Goal: Task Accomplishment & Management: Manage account settings

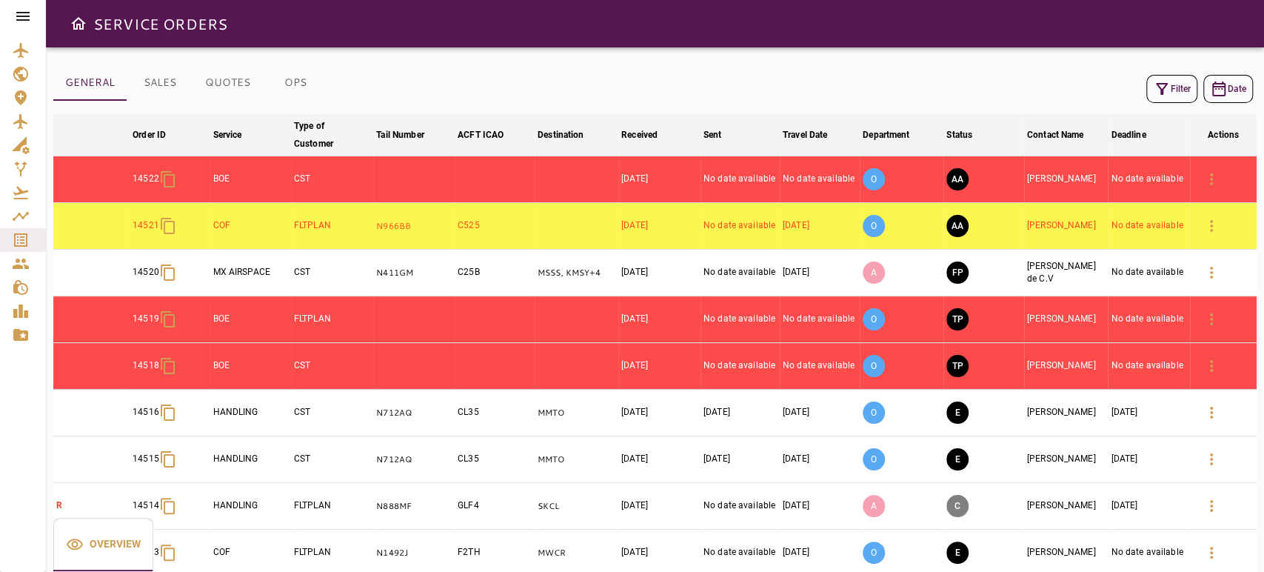
click at [1158, 112] on div "Filter Date arrow_downward Order ID arrow_downward Service arrow_downward Type …" at bounding box center [655, 366] width 1204 height 591
click at [1167, 93] on icon "button" at bounding box center [1162, 89] width 18 height 18
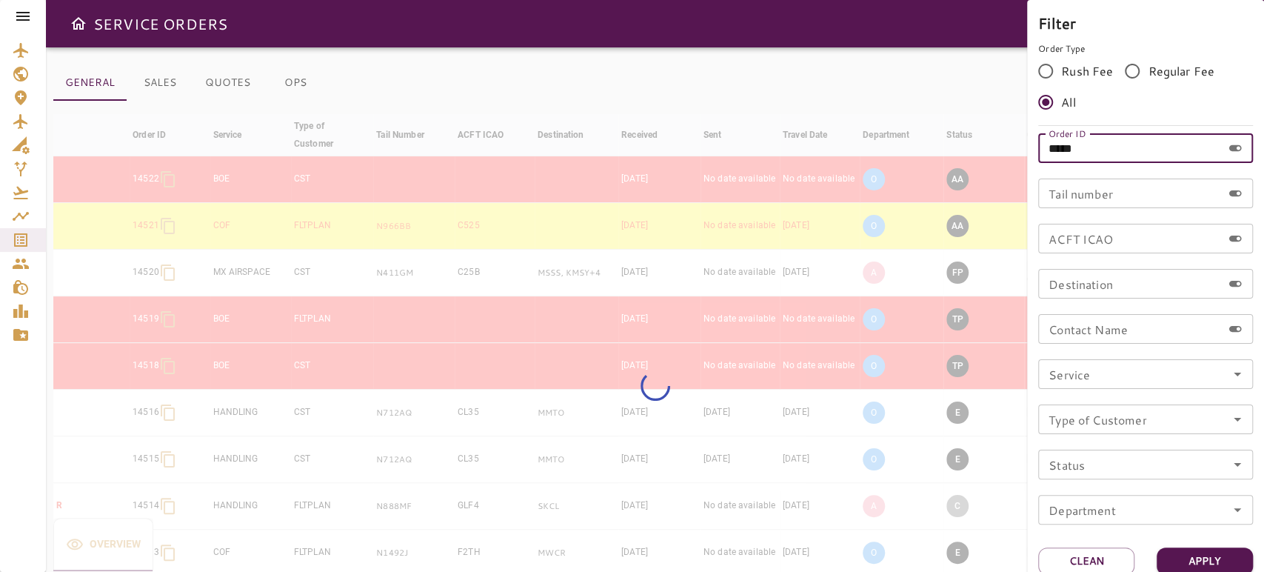
drag, startPoint x: 1084, startPoint y: 136, endPoint x: 972, endPoint y: 119, distance: 114.0
click at [972, 119] on div "Filter Order Type Rush Fee Regular Fee All Order ID ***** Order ID Tail number …" at bounding box center [632, 286] width 1264 height 572
paste input "text"
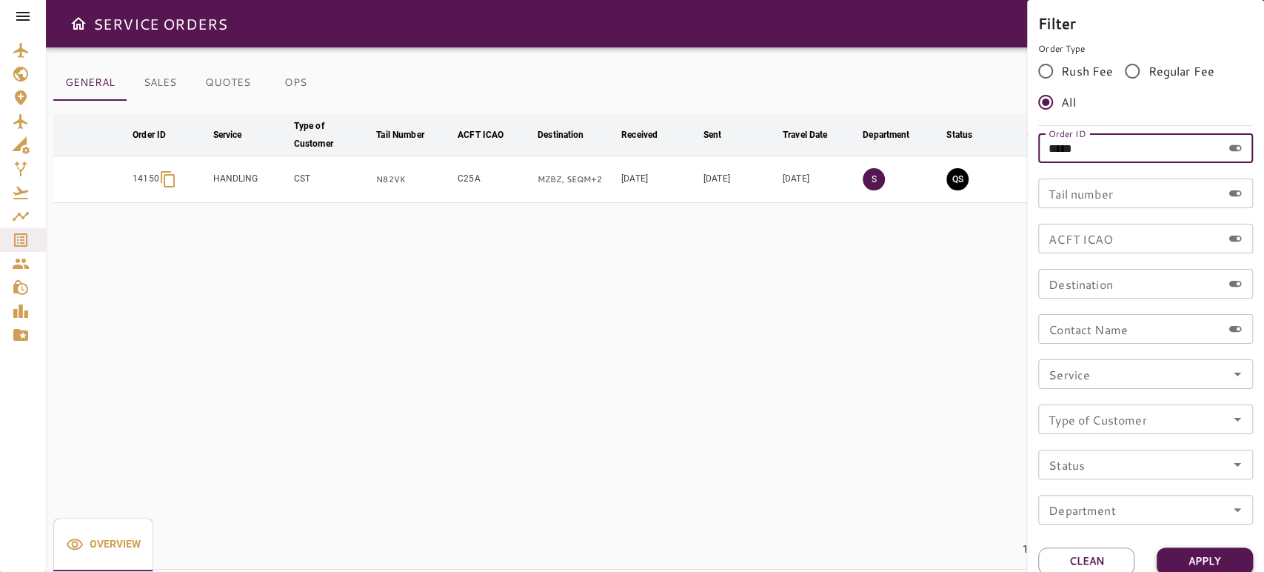
type input "*****"
click at [1212, 560] on button "Apply" at bounding box center [1205, 560] width 96 height 27
click at [510, 346] on div at bounding box center [632, 286] width 1264 height 572
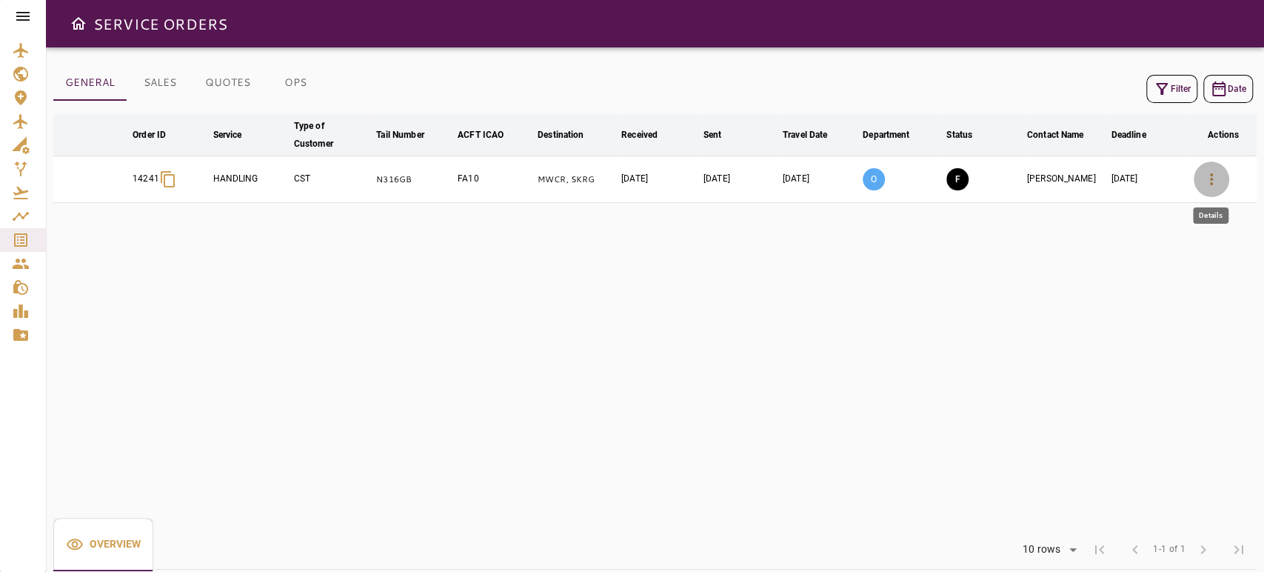
click at [1210, 178] on icon "button" at bounding box center [1211, 179] width 3 height 12
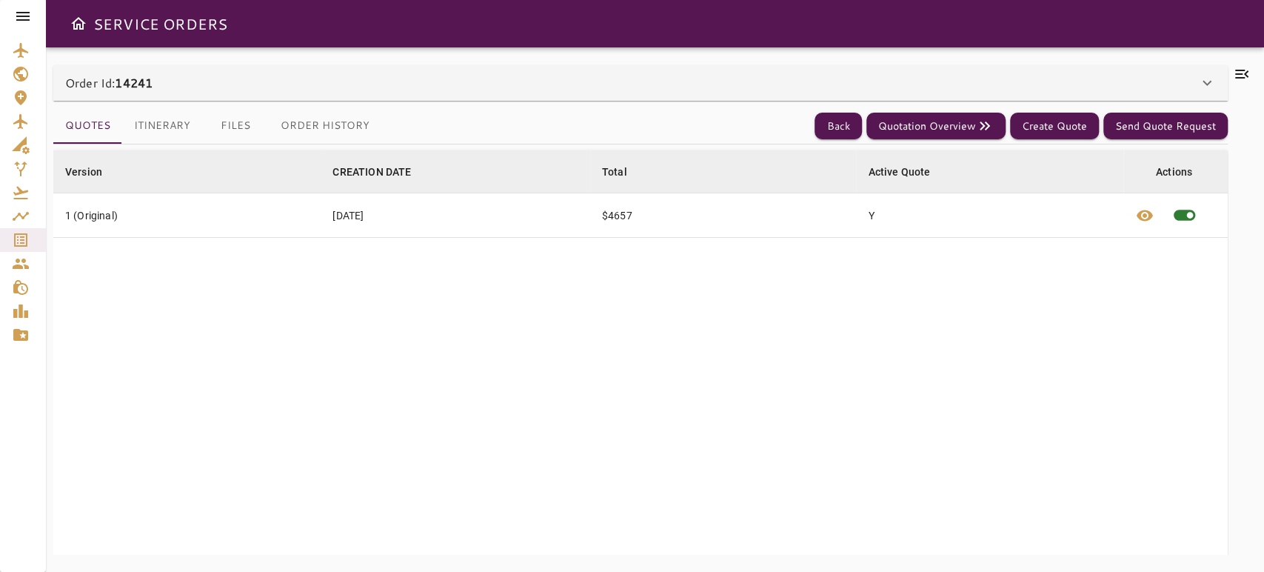
click at [775, 88] on div "Order Id: 14241" at bounding box center [631, 83] width 1133 height 18
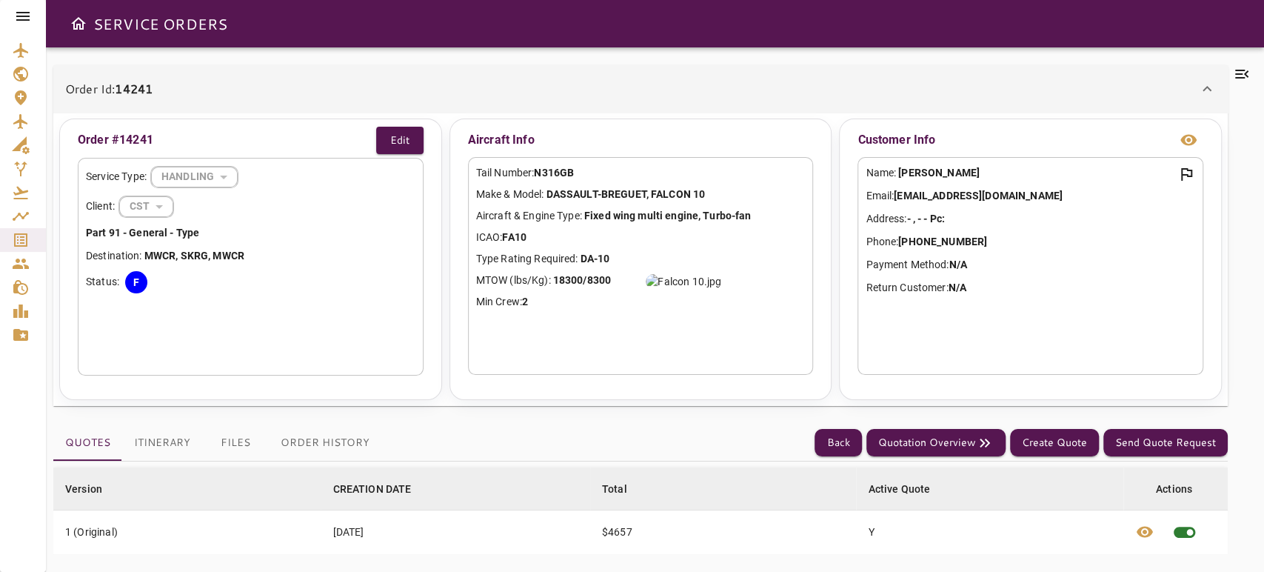
click at [1244, 75] on icon at bounding box center [1242, 74] width 18 height 18
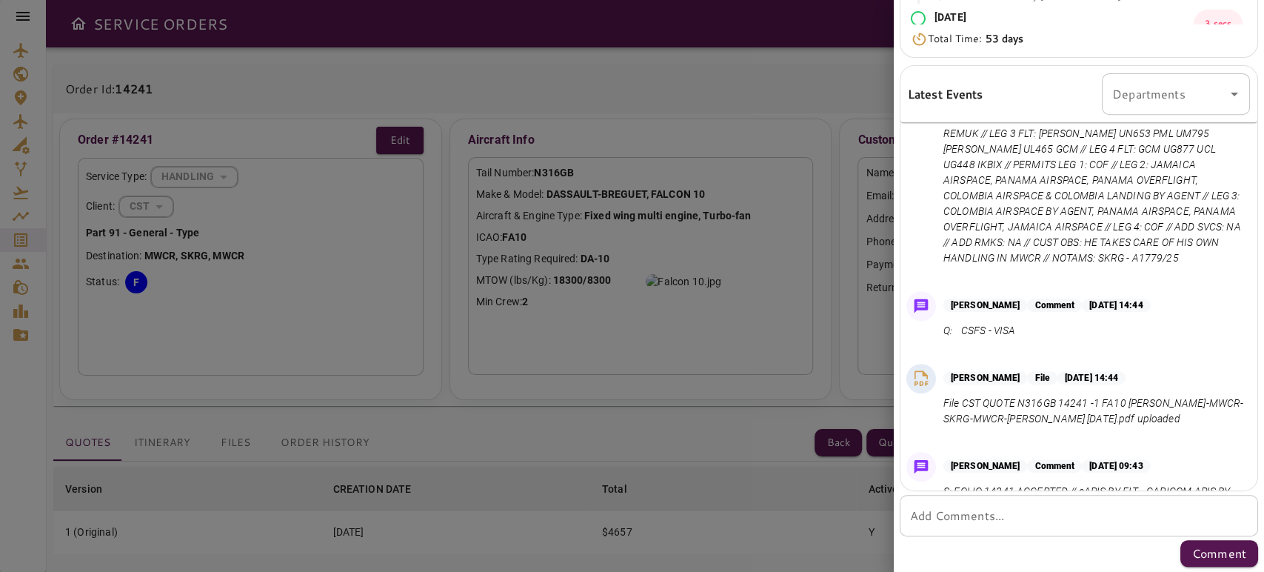
scroll to position [1117, 0]
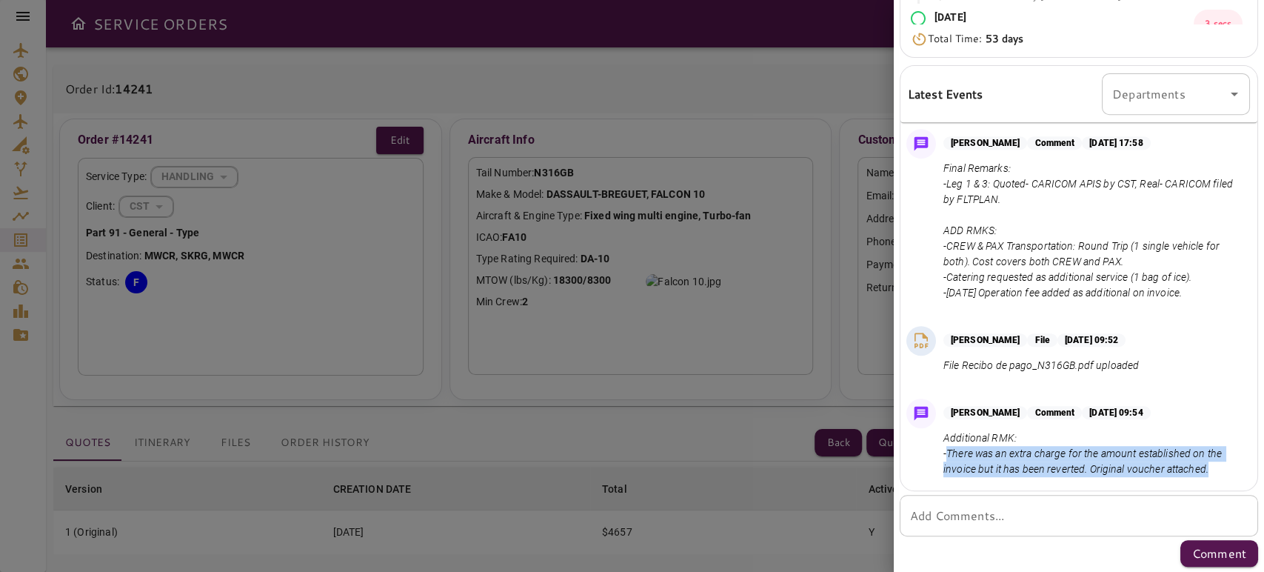
drag, startPoint x: 1107, startPoint y: 467, endPoint x: 947, endPoint y: 439, distance: 163.0
click at [947, 439] on p "Additional RMK: -There was an extra charge for the amount established on the in…" at bounding box center [1094, 453] width 301 height 47
click at [1128, 466] on p "Additional RMK: -There was an extra charge for the amount established on the in…" at bounding box center [1094, 453] width 301 height 47
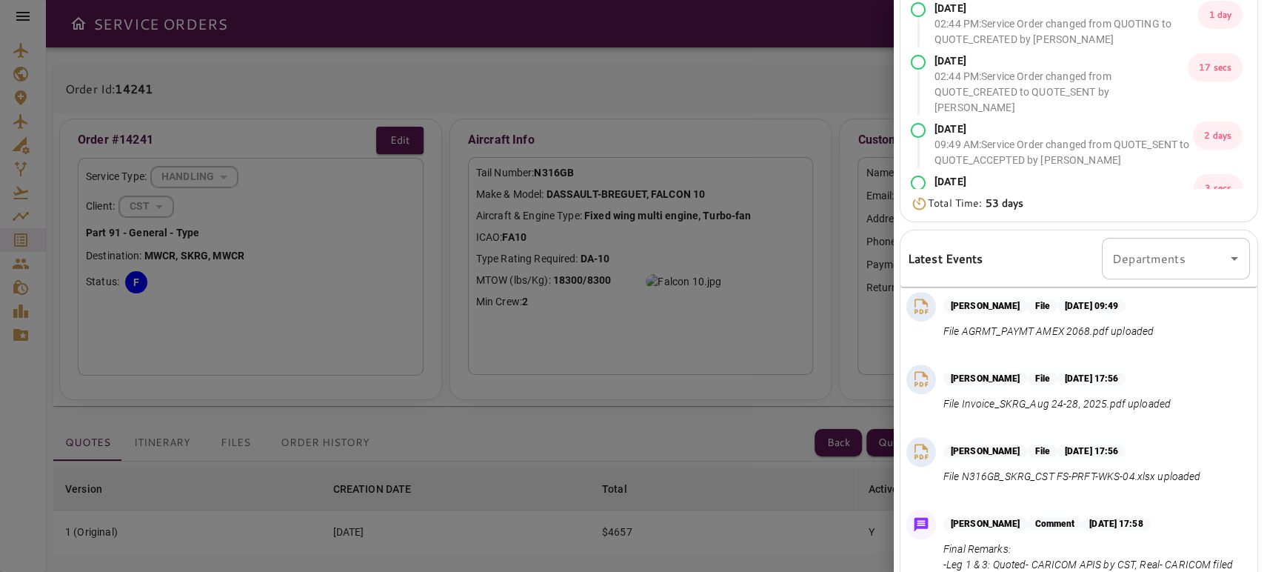
scroll to position [0, 0]
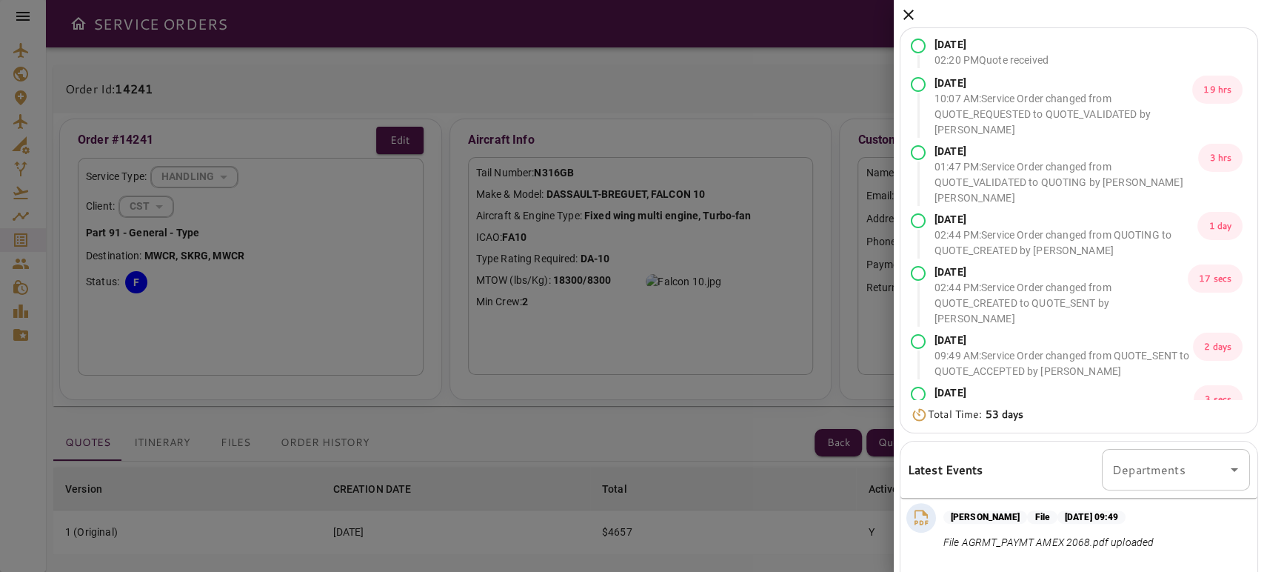
drag, startPoint x: 908, startPoint y: 1, endPoint x: 909, endPoint y: 11, distance: 9.7
click at [908, 2] on div "[DATE] 02:20 PM Quote received [DATE] 10:07 AM : Service Order changed from QUO…" at bounding box center [1079, 474] width 370 height 948
click at [910, 11] on icon at bounding box center [909, 15] width 18 height 18
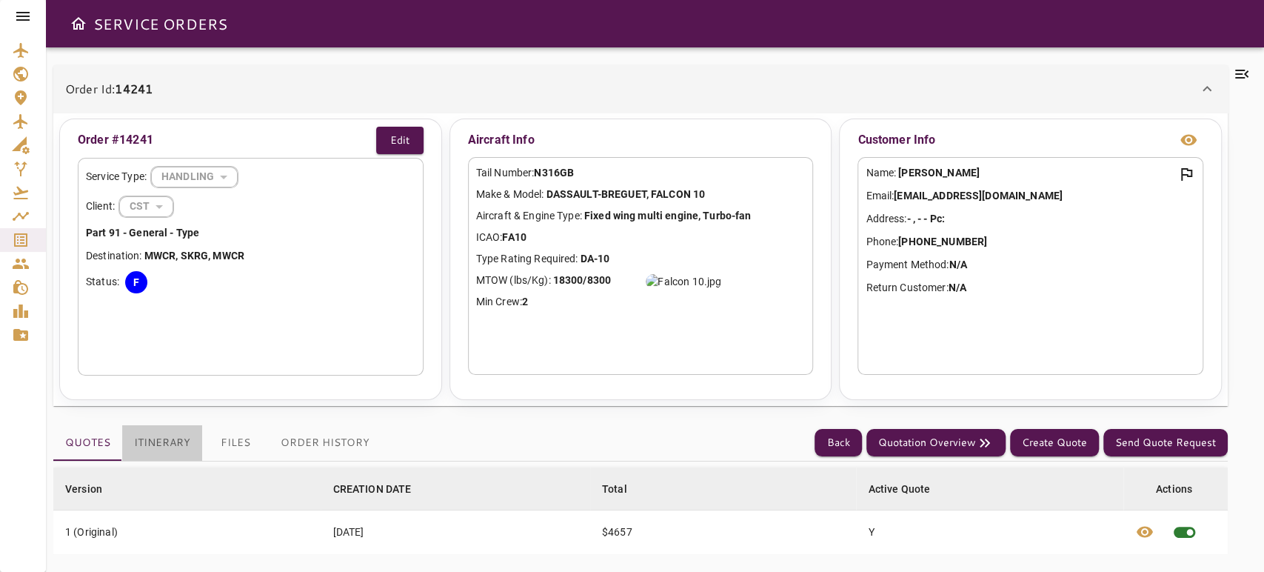
click at [156, 437] on button "Itinerary" at bounding box center [162, 443] width 80 height 36
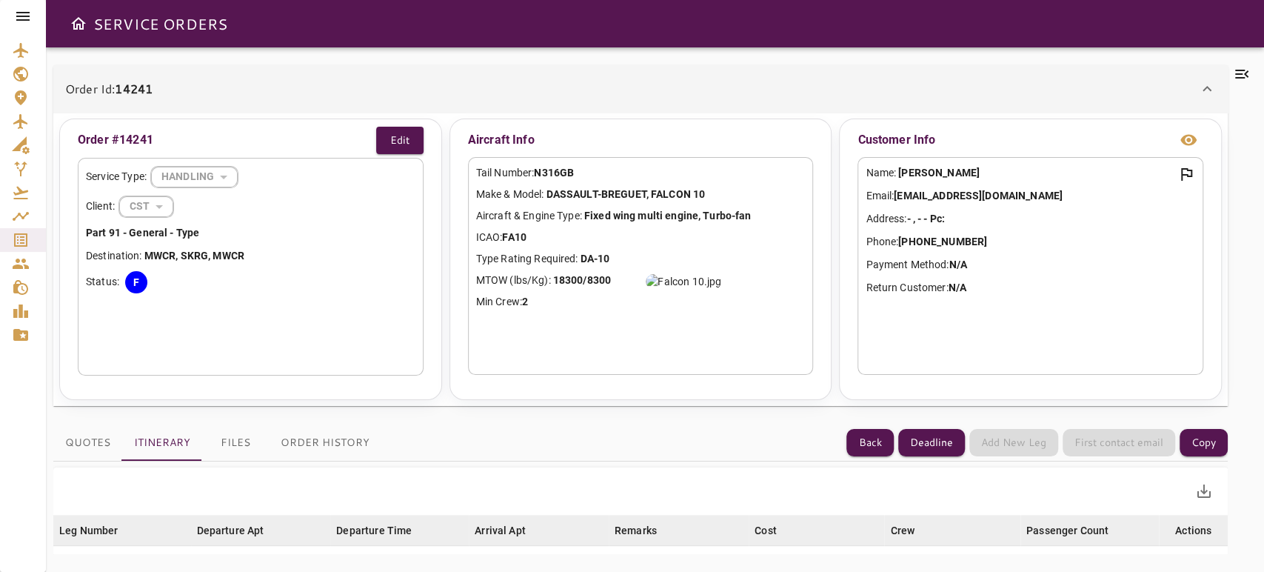
click at [554, 176] on b "N316GB" at bounding box center [554, 173] width 40 height 12
copy b "N316GB"
click at [230, 460] on button "Files" at bounding box center [235, 443] width 67 height 36
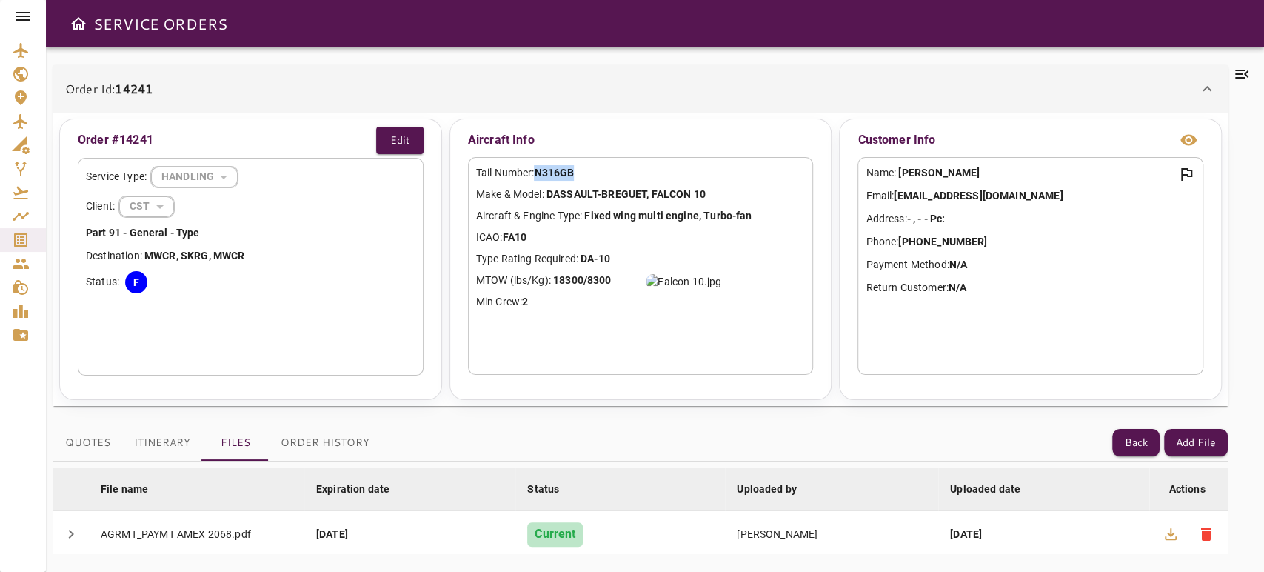
click at [453, 84] on div "Order Id: 14241" at bounding box center [631, 89] width 1133 height 18
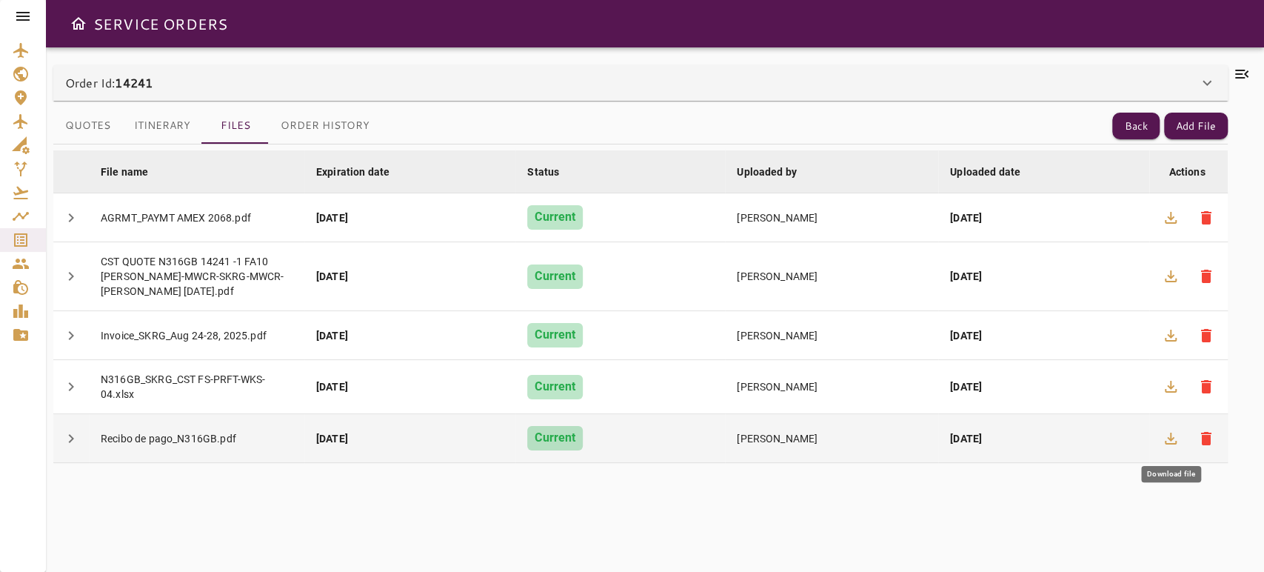
click at [1169, 426] on button "button" at bounding box center [1171, 439] width 36 height 36
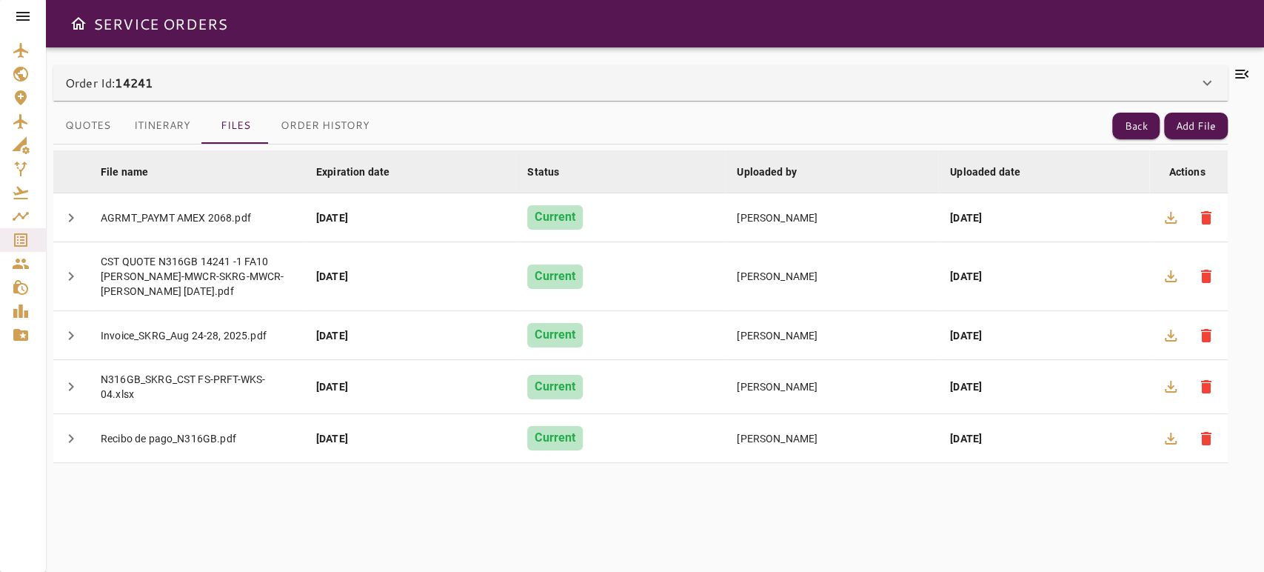
click at [1244, 72] on icon at bounding box center [1242, 74] width 18 height 18
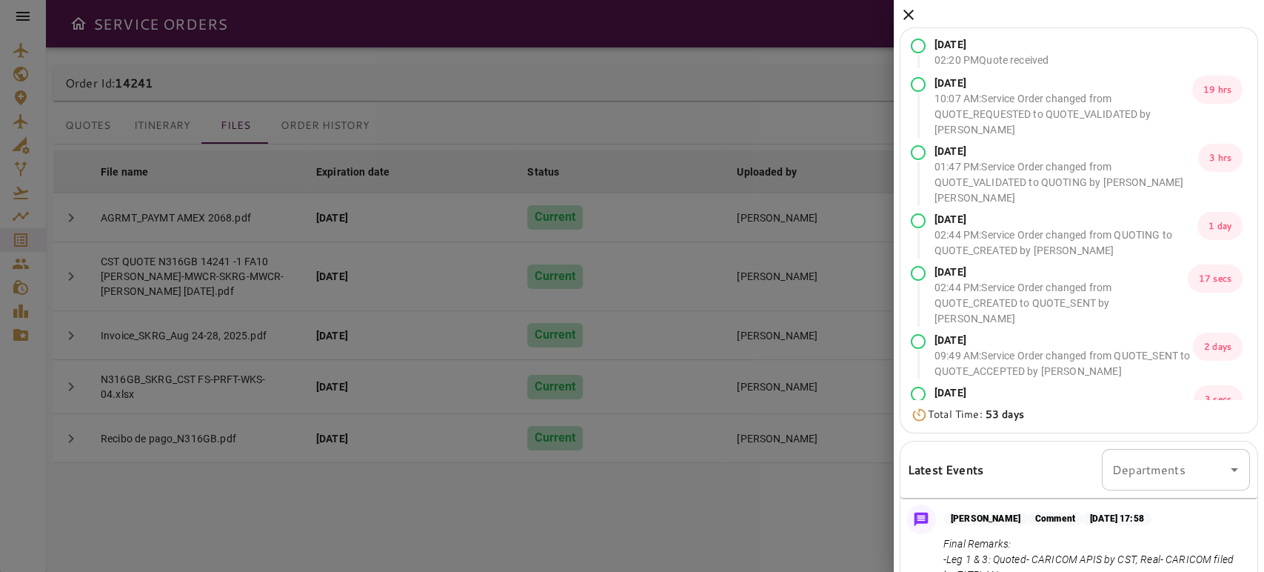
click at [907, 14] on icon at bounding box center [909, 15] width 10 height 10
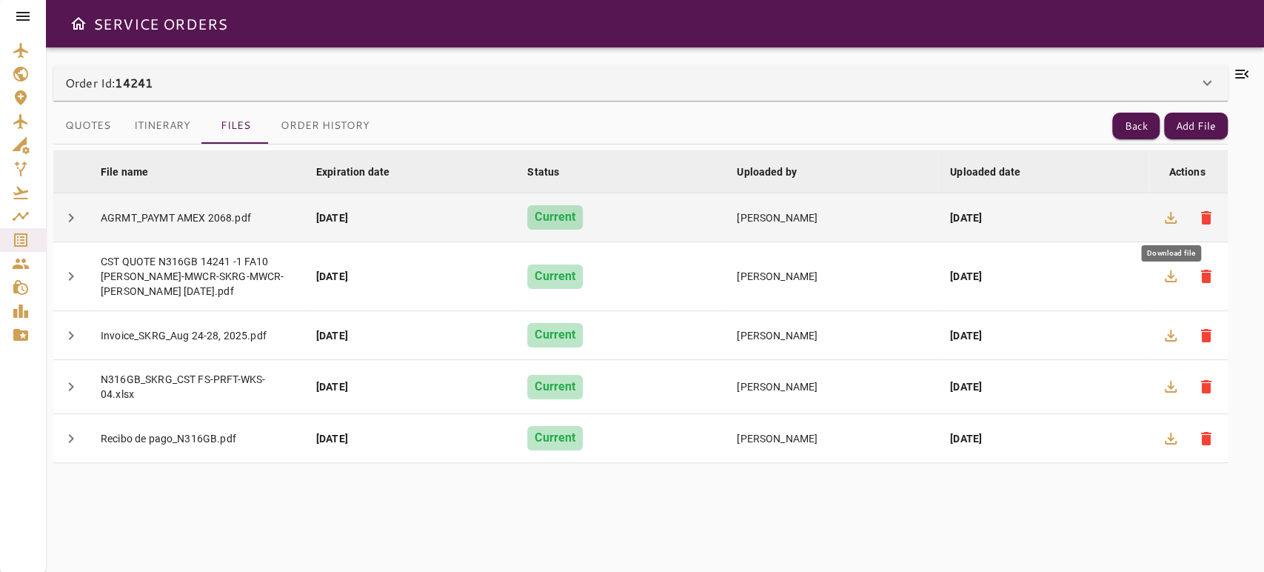
click at [1167, 222] on icon "button" at bounding box center [1171, 218] width 12 height 12
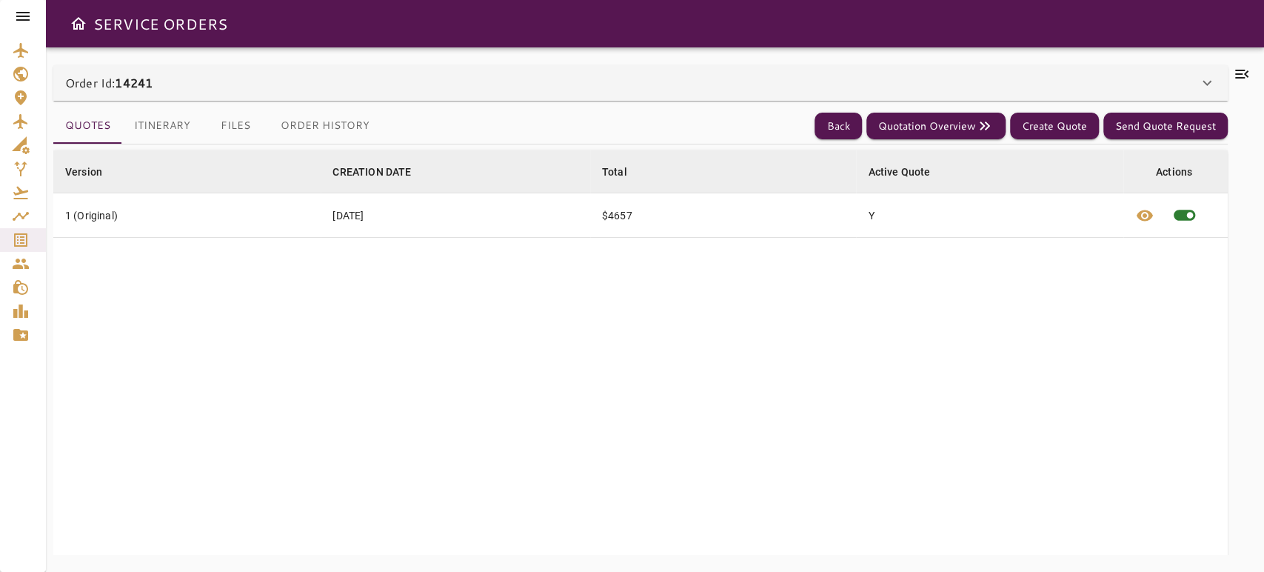
click at [178, 85] on div "Order Id: 14241" at bounding box center [631, 83] width 1133 height 18
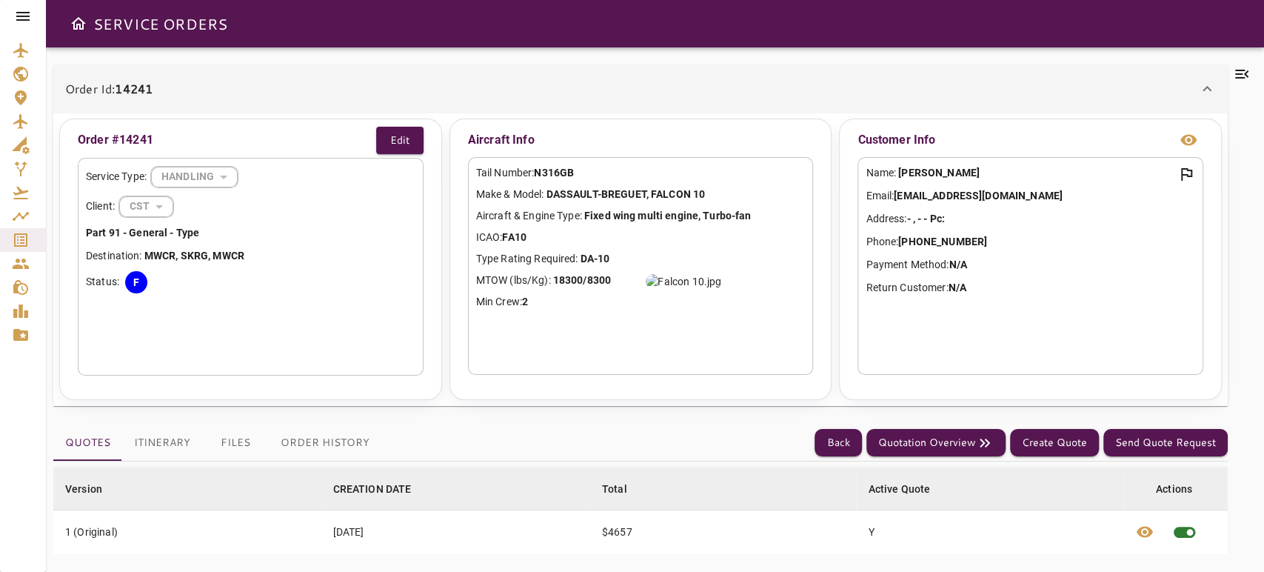
click at [1249, 66] on icon at bounding box center [1242, 74] width 18 height 18
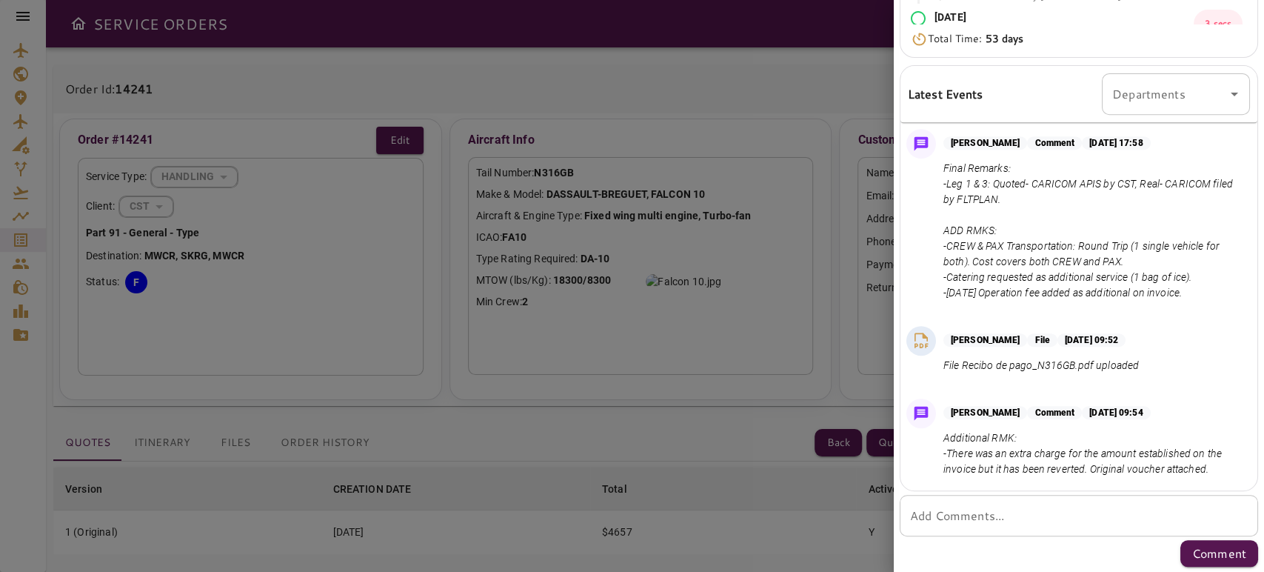
scroll to position [1035, 0]
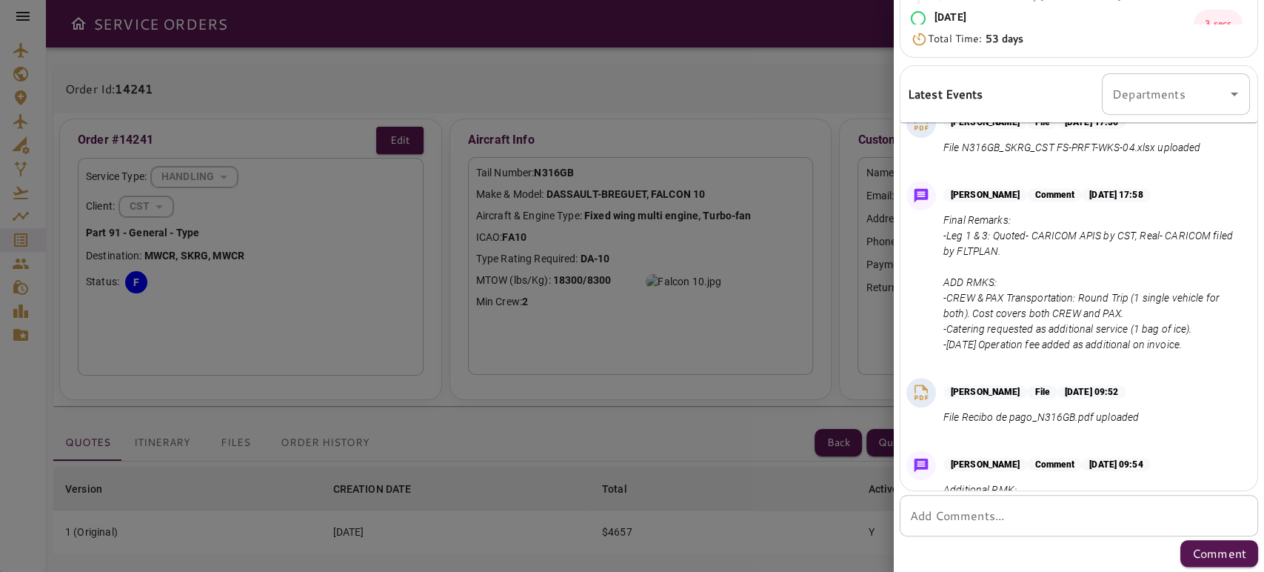
click at [844, 365] on div at bounding box center [632, 286] width 1264 height 572
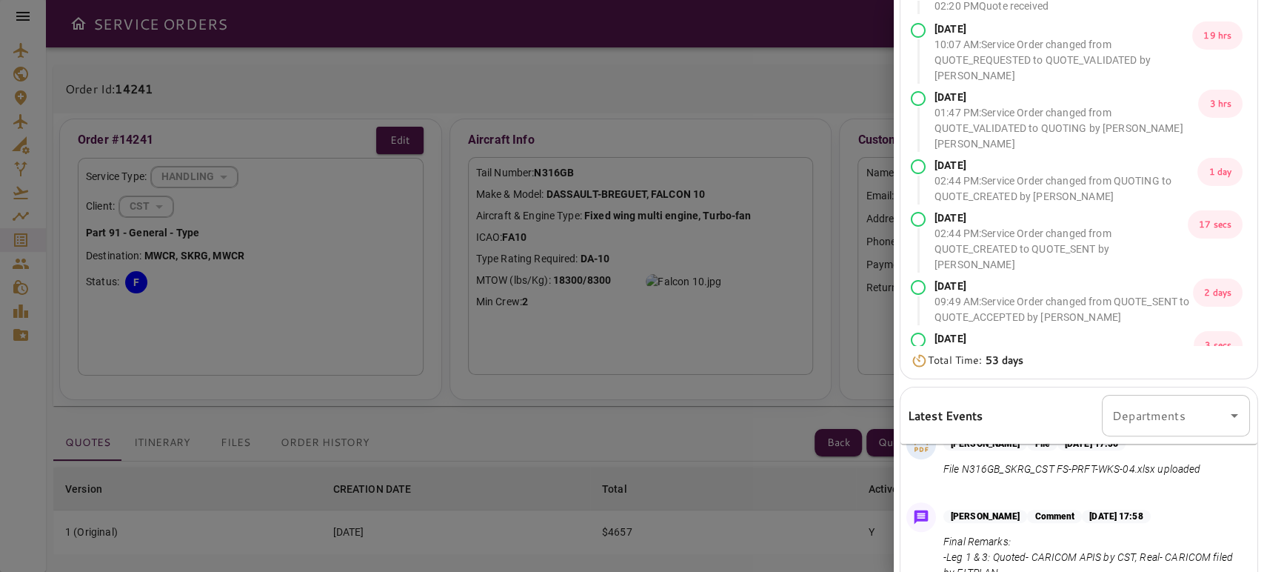
scroll to position [0, 0]
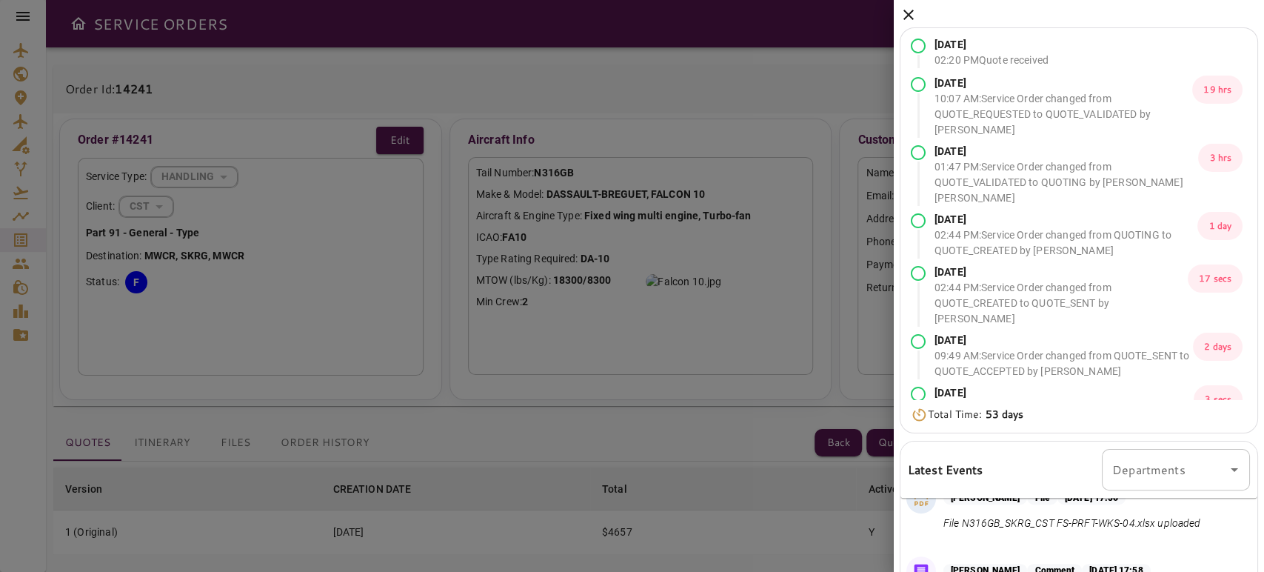
click at [911, 19] on icon at bounding box center [909, 15] width 18 height 18
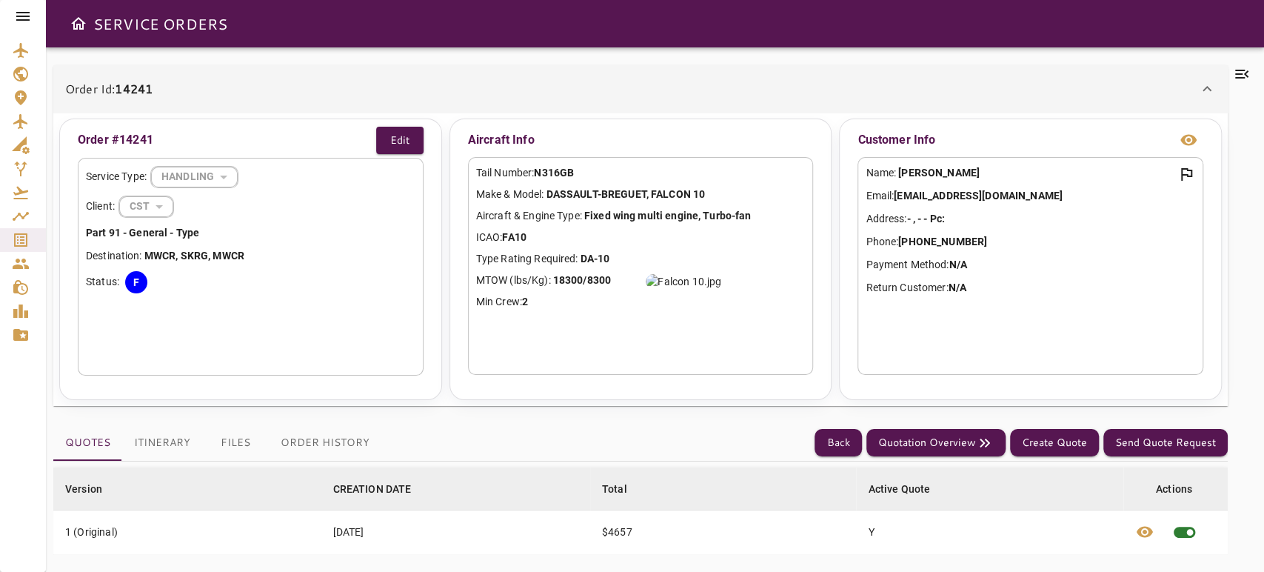
click at [444, 82] on div "Order Id: 14241" at bounding box center [631, 89] width 1133 height 18
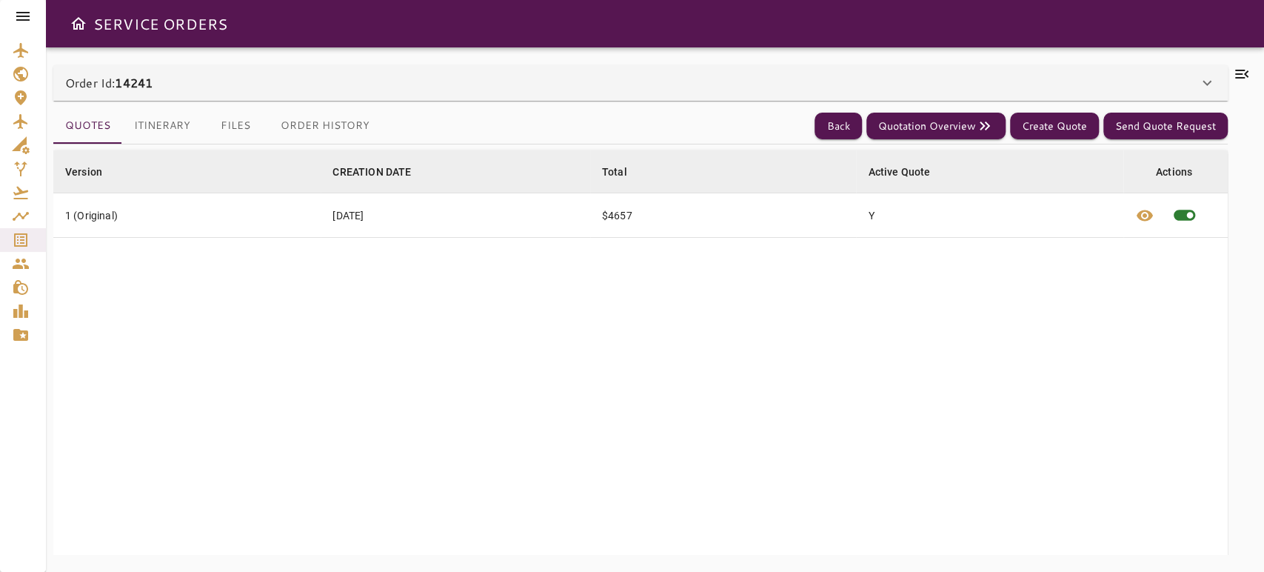
click at [173, 142] on div "Quotes Itinerary Files Order History Back Quotation Overview Create Quote Send …" at bounding box center [640, 327] width 1175 height 453
click at [172, 127] on button "Itinerary" at bounding box center [162, 126] width 80 height 36
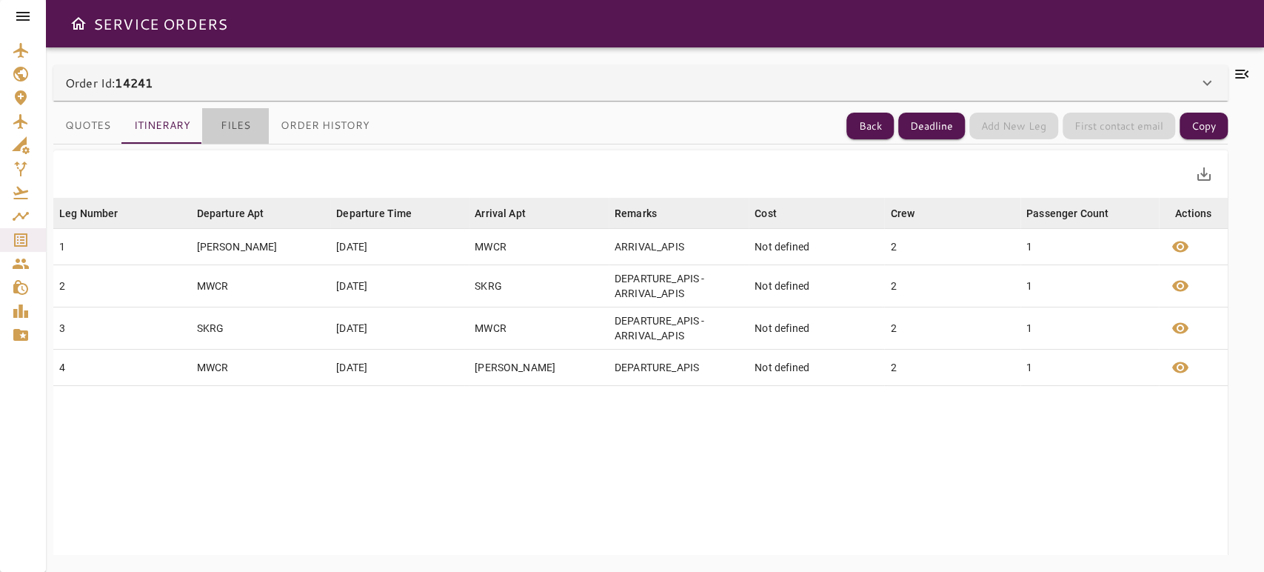
click at [249, 123] on button "Files" at bounding box center [235, 126] width 67 height 36
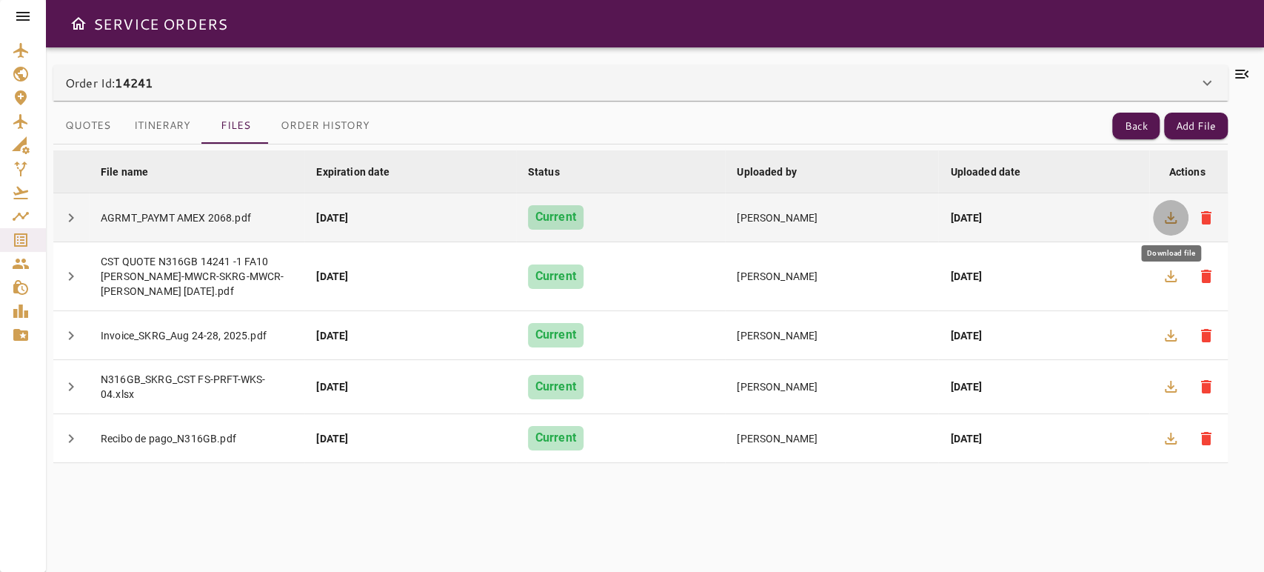
click at [1171, 224] on icon "button" at bounding box center [1171, 218] width 18 height 18
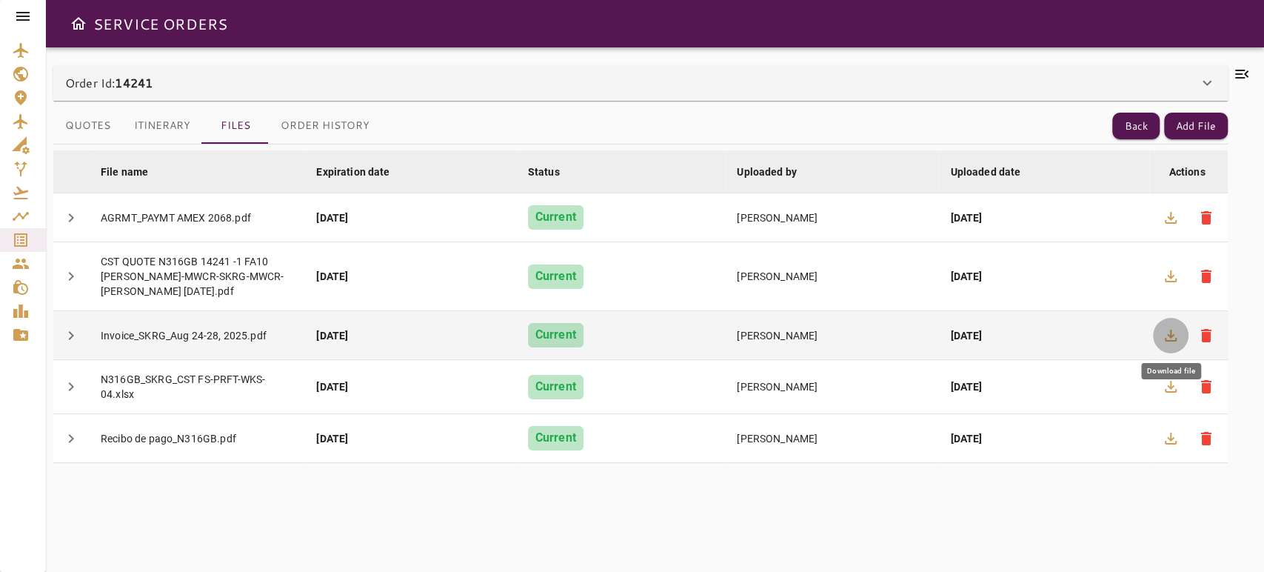
click at [1164, 336] on icon "button" at bounding box center [1171, 336] width 18 height 18
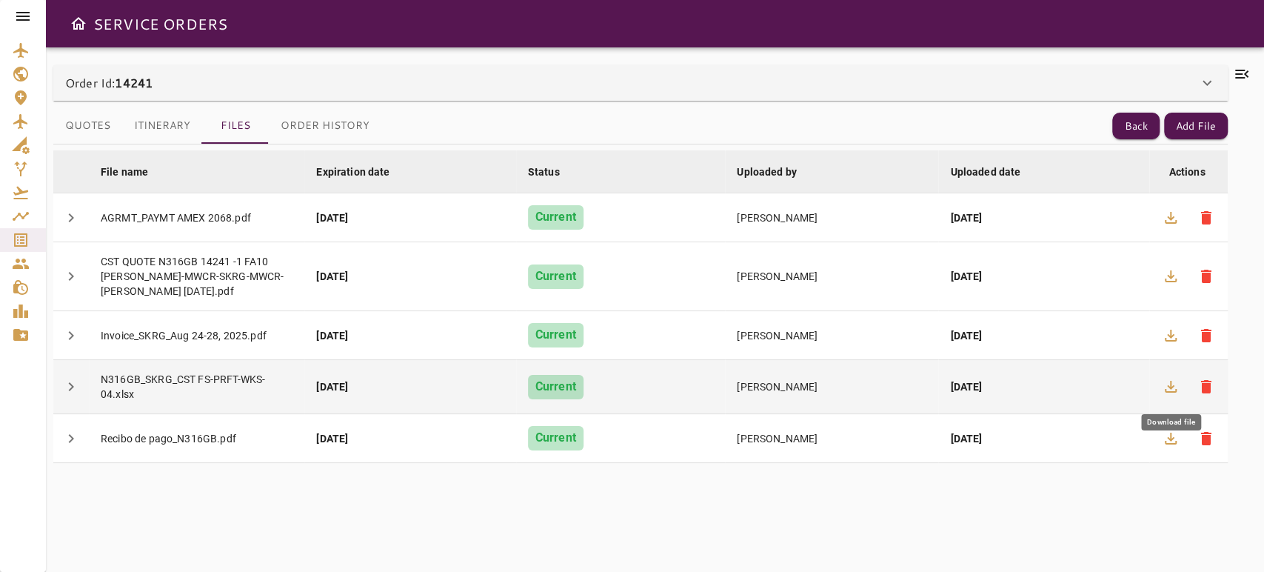
click at [1177, 377] on button "button" at bounding box center [1171, 387] width 36 height 36
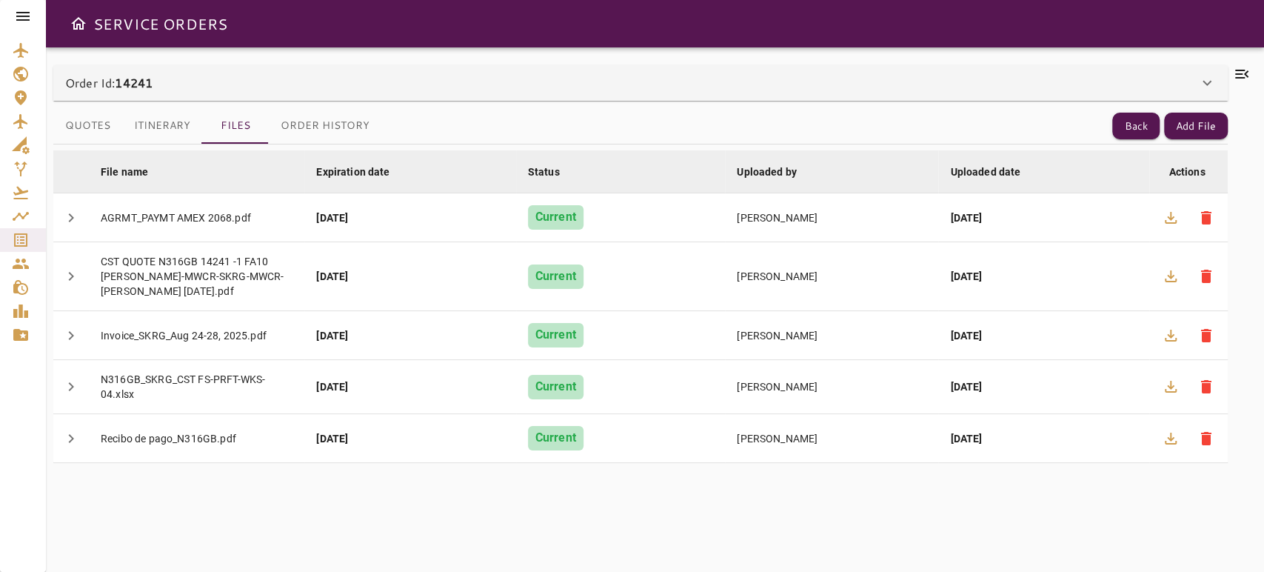
click at [1244, 78] on icon at bounding box center [1241, 74] width 13 height 9
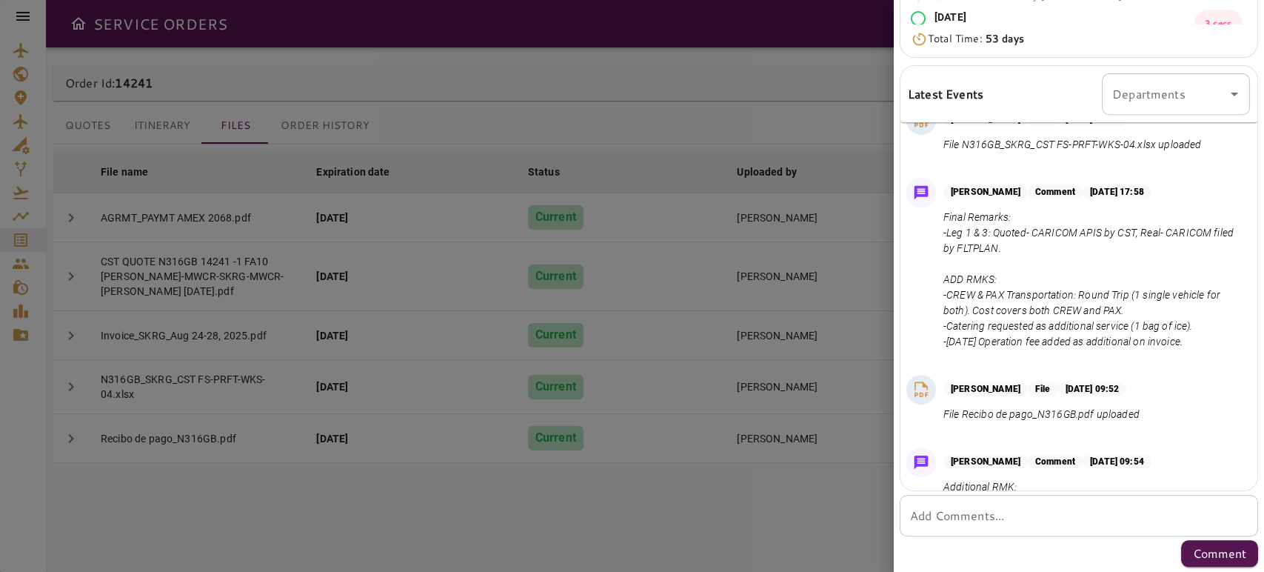
scroll to position [1117, 0]
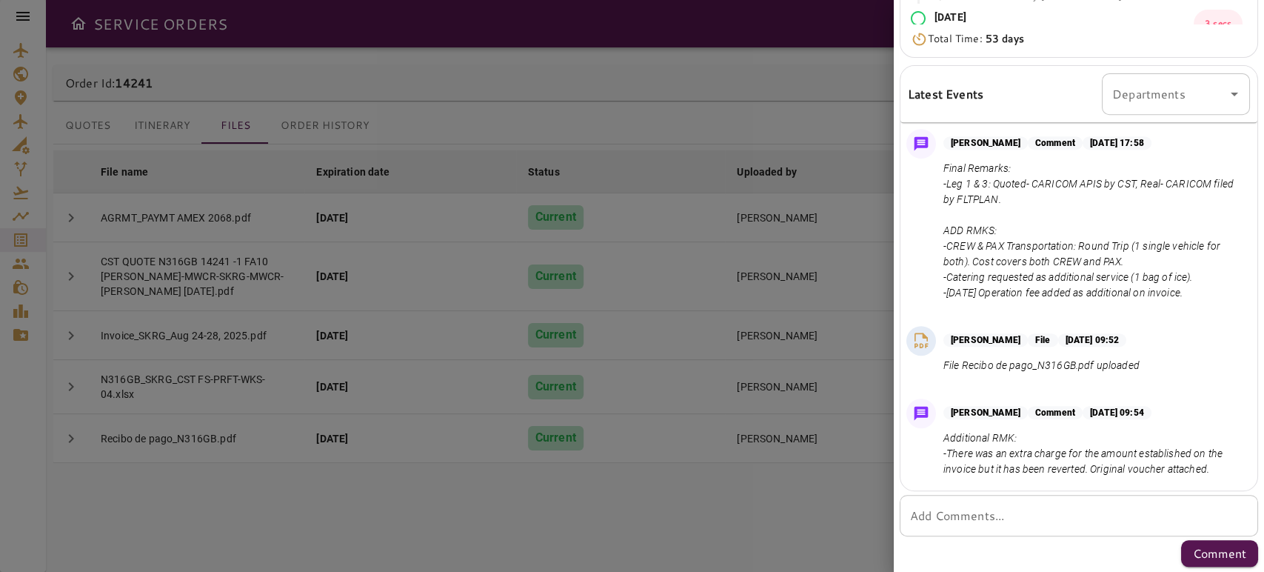
click at [965, 511] on textarea "Add Comments..." at bounding box center [1079, 515] width 338 height 17
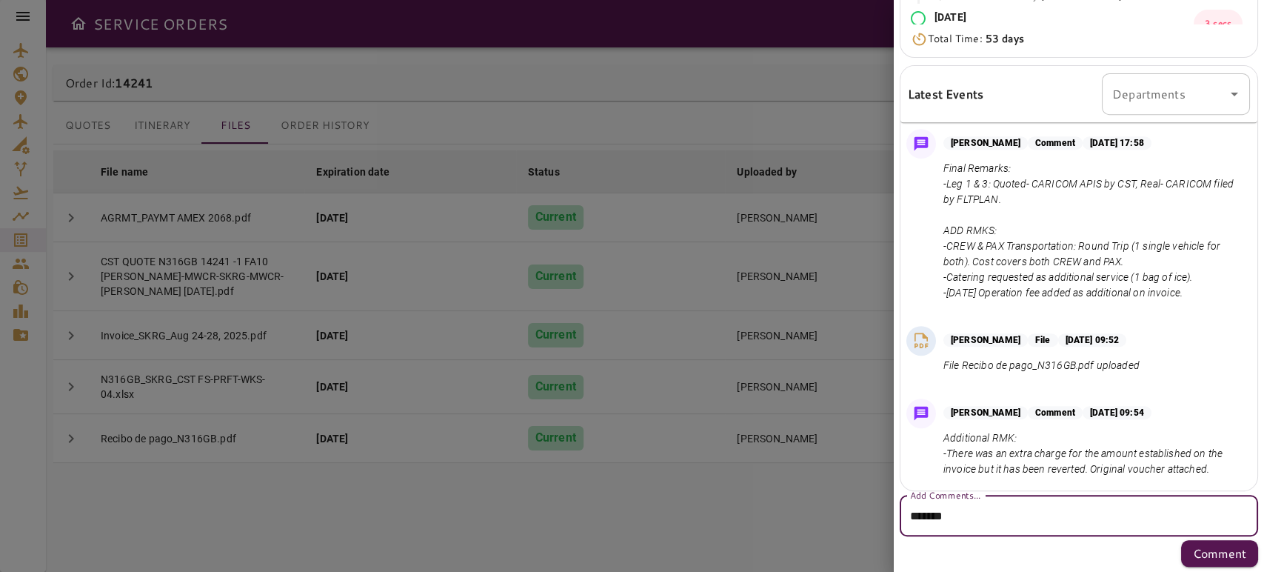
paste textarea "**********"
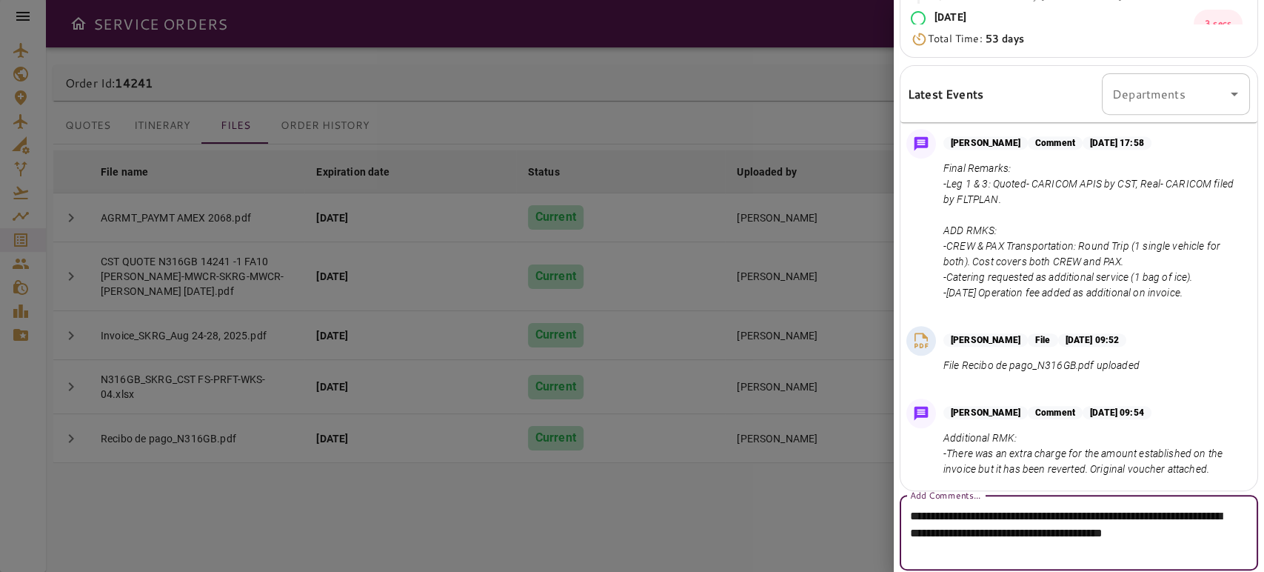
drag, startPoint x: 1086, startPoint y: 547, endPoint x: 1012, endPoint y: 555, distance: 73.8
click at [1012, 555] on textarea "**********" at bounding box center [1072, 532] width 325 height 51
paste textarea "**********"
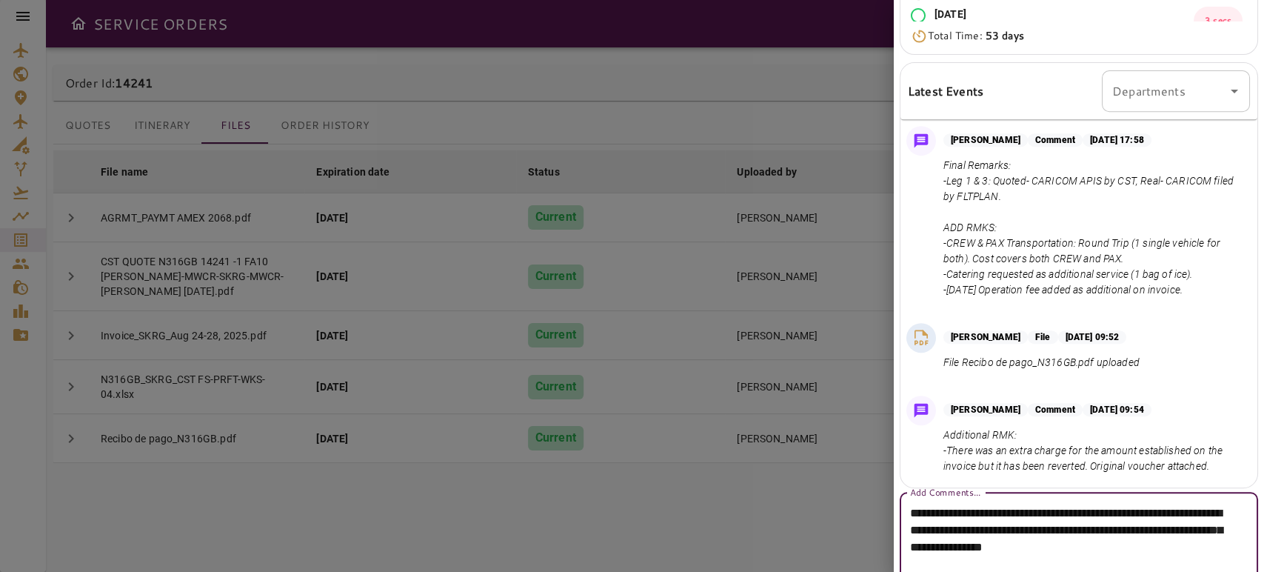
click at [1032, 561] on textarea "**********" at bounding box center [1072, 538] width 325 height 68
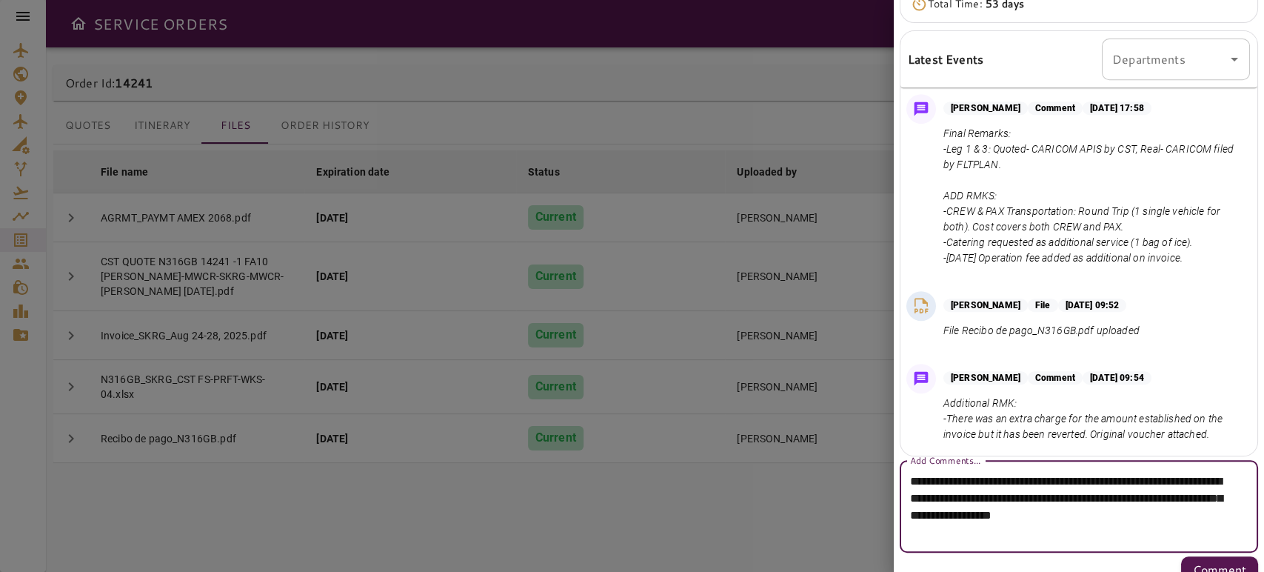
scroll to position [427, 0]
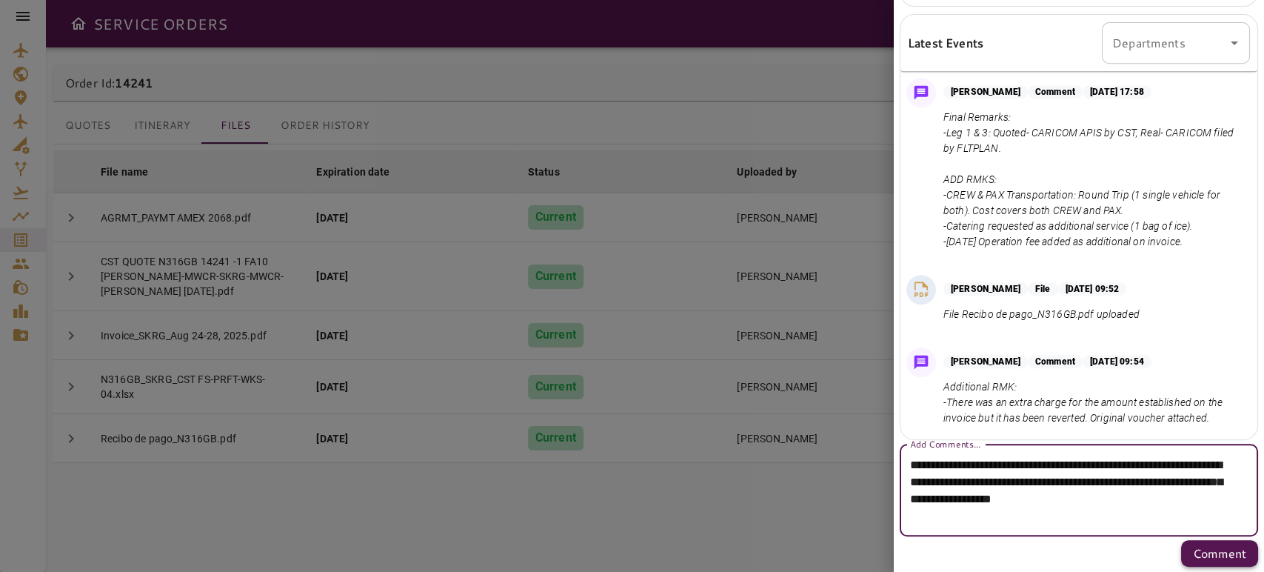
type textarea "**********"
click at [1209, 550] on p "Comment" at bounding box center [1219, 553] width 53 height 18
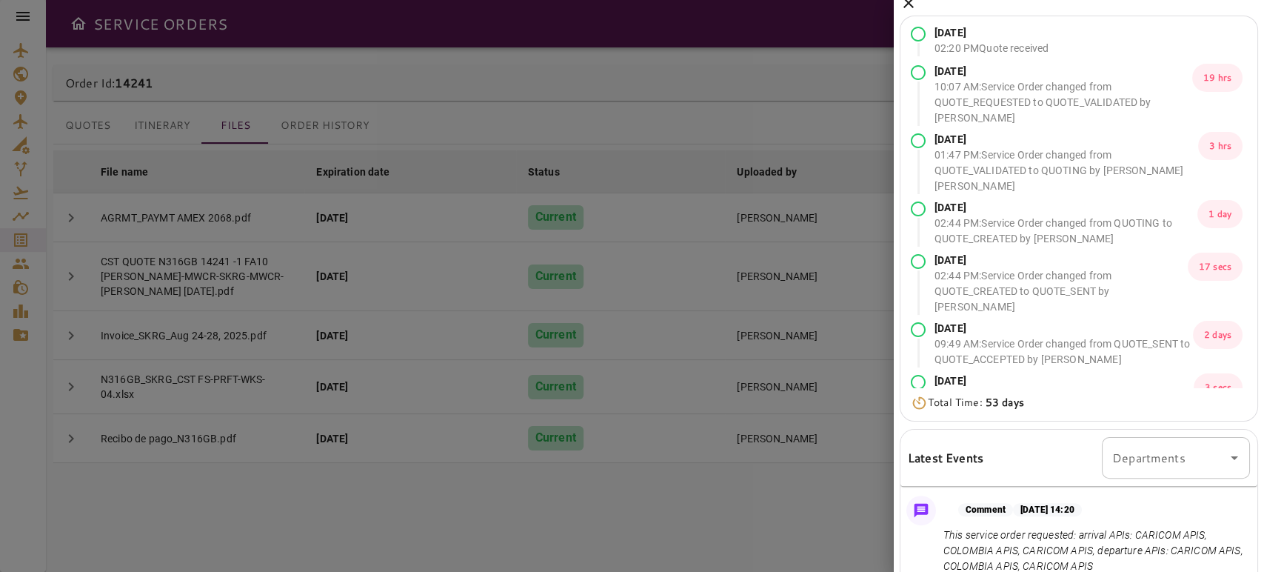
scroll to position [0, 0]
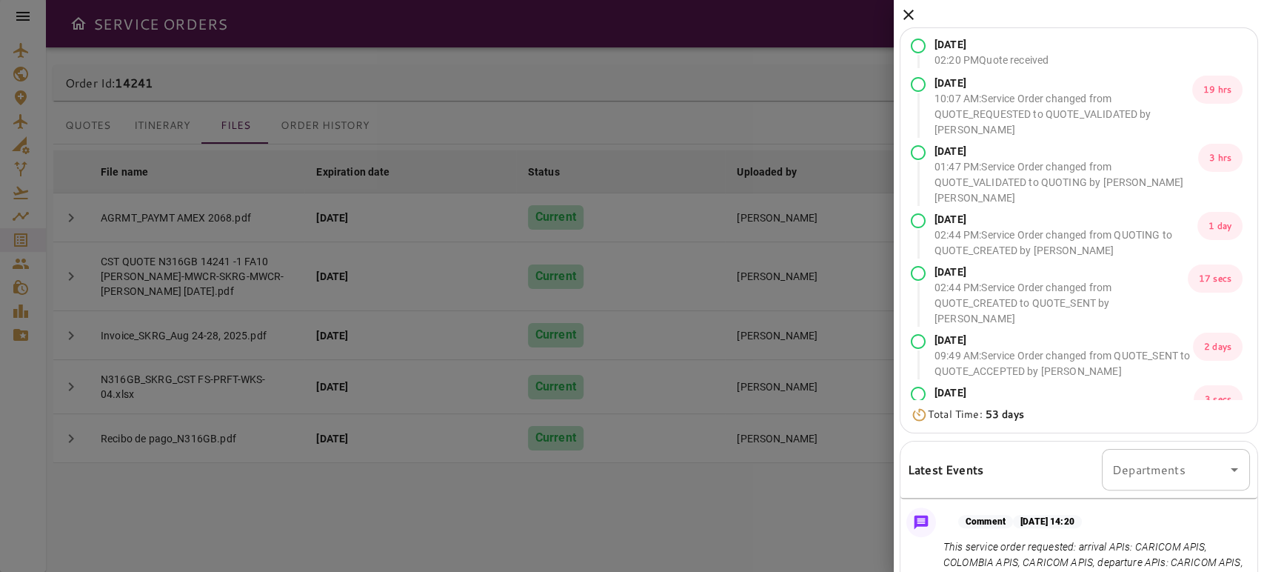
click at [908, 20] on icon at bounding box center [909, 15] width 18 height 18
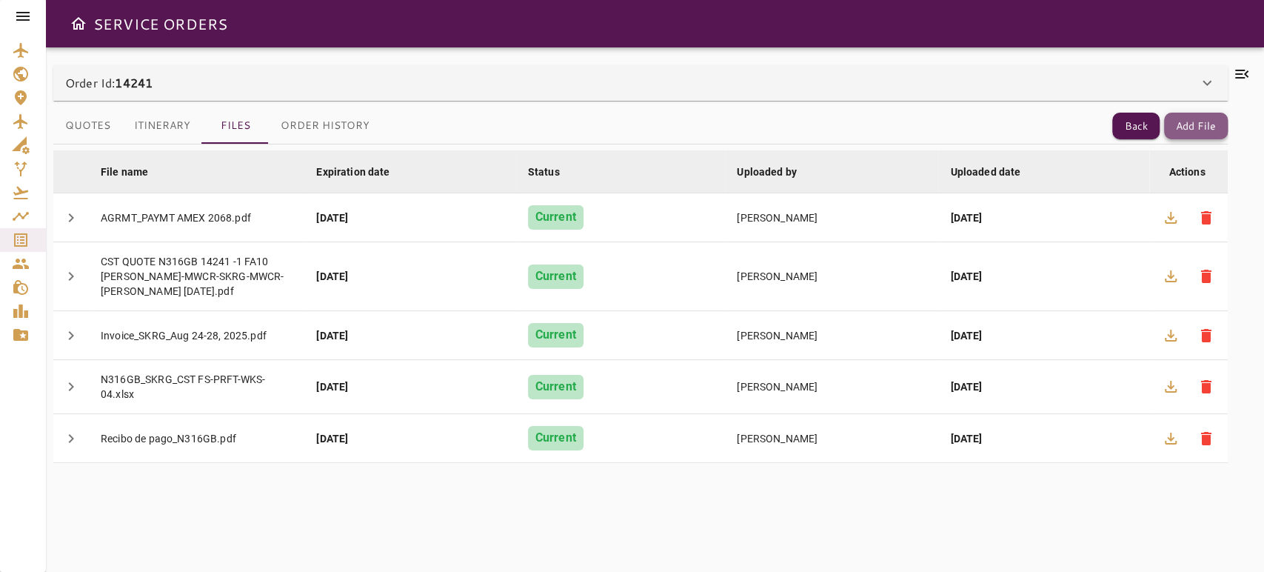
click at [1191, 128] on button "Add File" at bounding box center [1196, 126] width 64 height 27
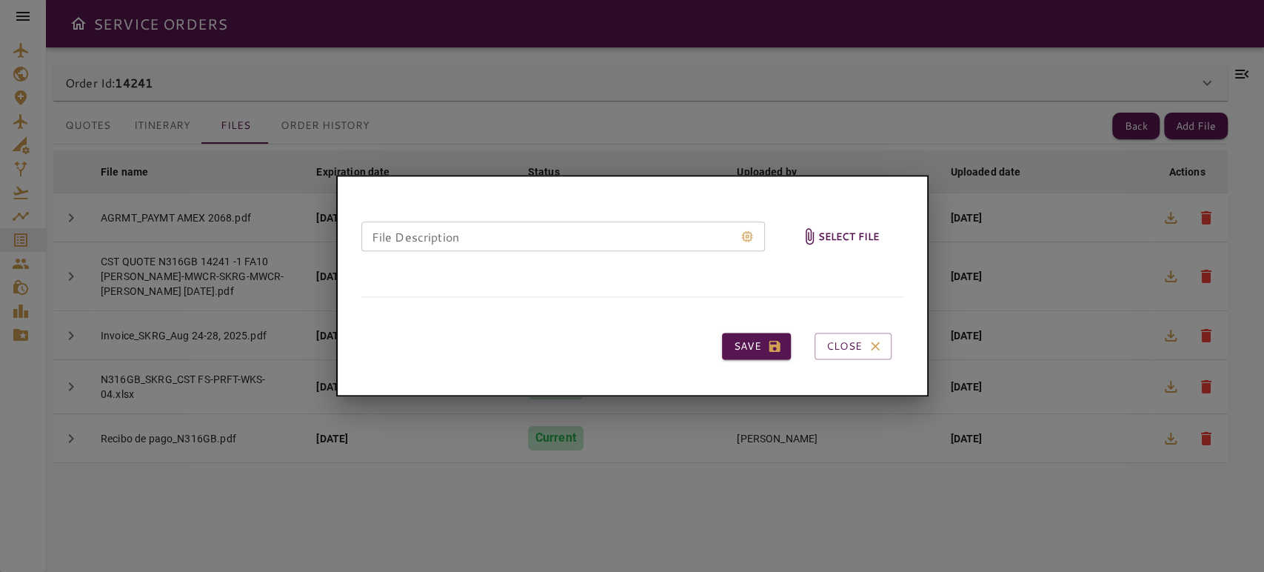
click at [868, 236] on h6 "Select file" at bounding box center [848, 236] width 61 height 17
click at [0, 0] on input "Select file" at bounding box center [0, 0] width 0 height 0
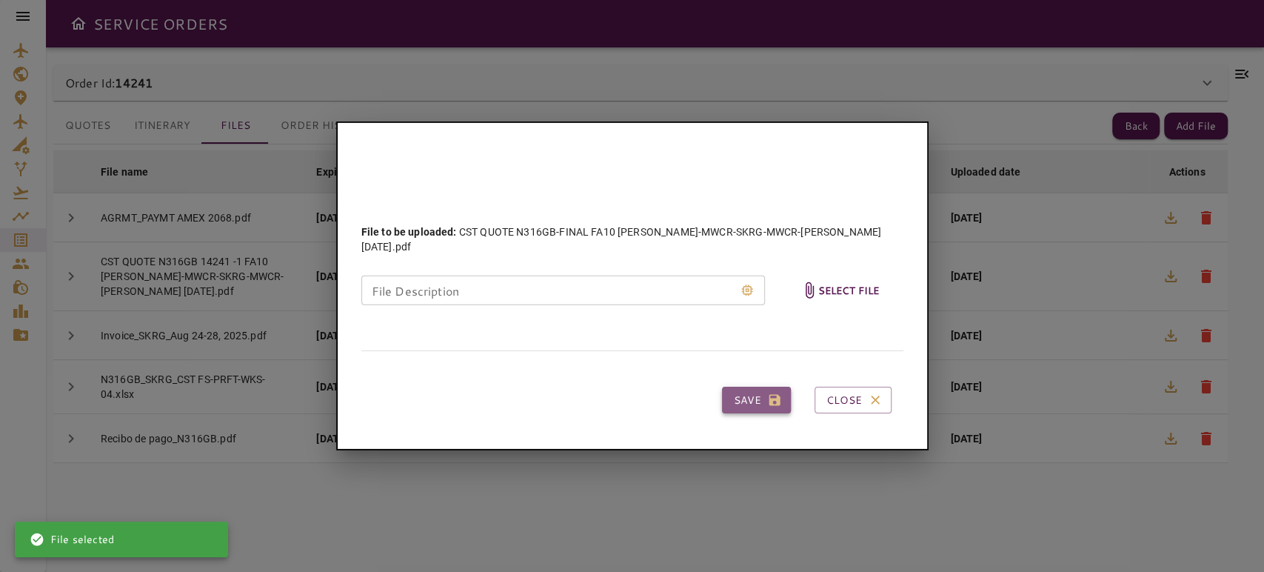
click at [747, 387] on button "Save" at bounding box center [756, 400] width 69 height 27
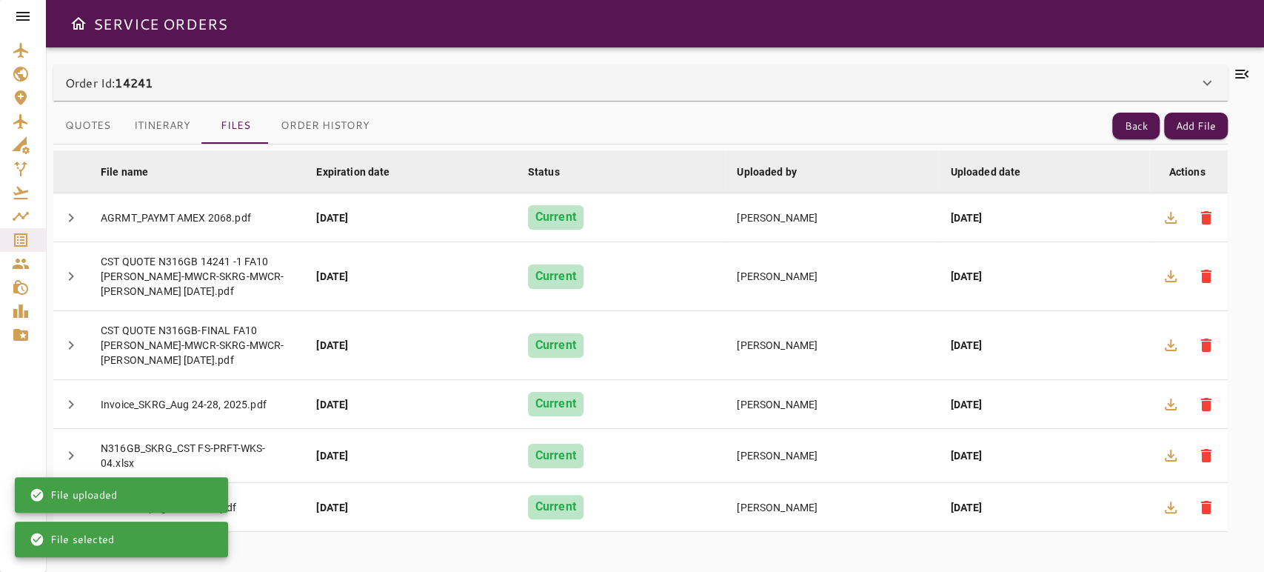
click at [1247, 58] on div "Order Id: 14241 Order #14241 Edit Service Type: HANDLING ******** ​ Client: CST…" at bounding box center [655, 309] width 1218 height 524
click at [1239, 72] on icon at bounding box center [1242, 74] width 18 height 18
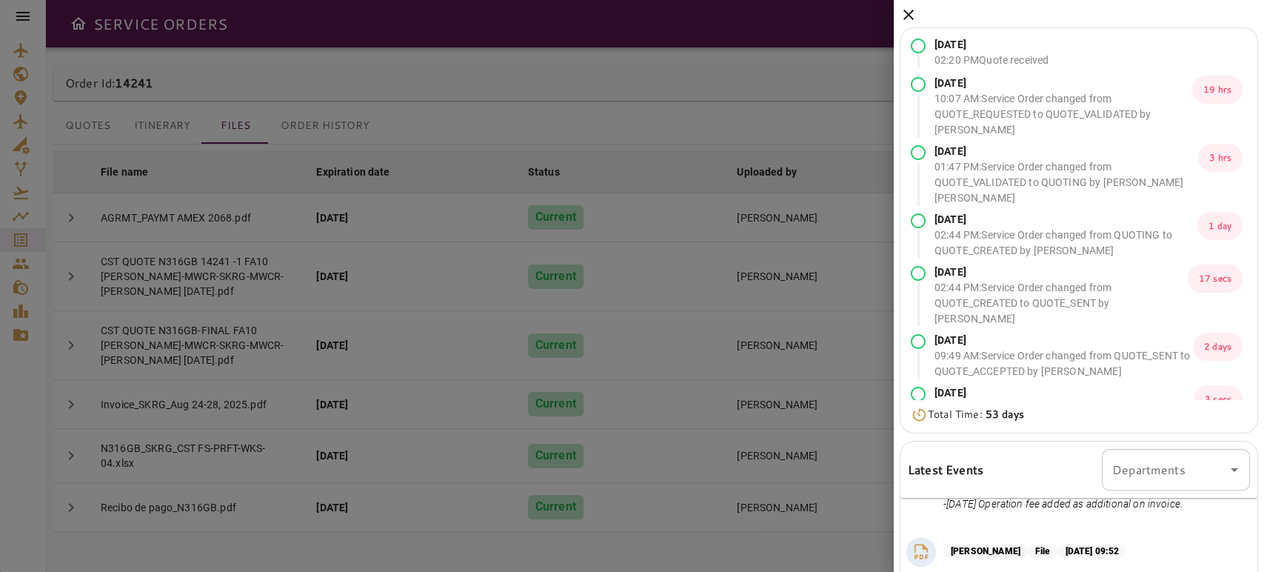
click at [910, 15] on icon at bounding box center [909, 15] width 18 height 18
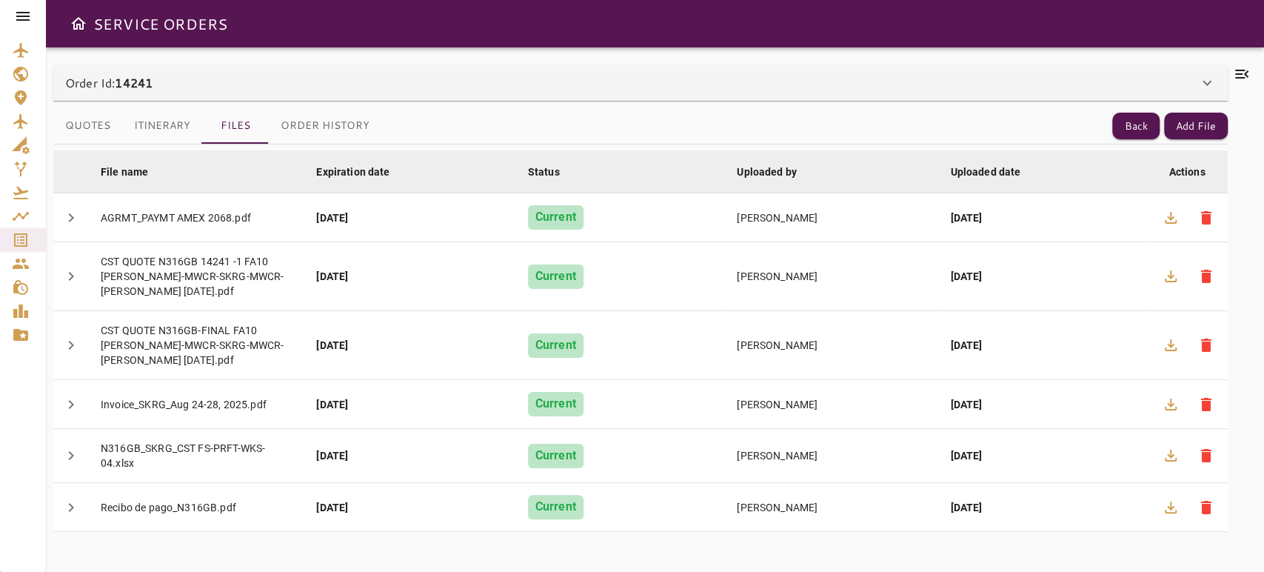
click at [481, 85] on div "Order Id: 14241" at bounding box center [631, 83] width 1133 height 18
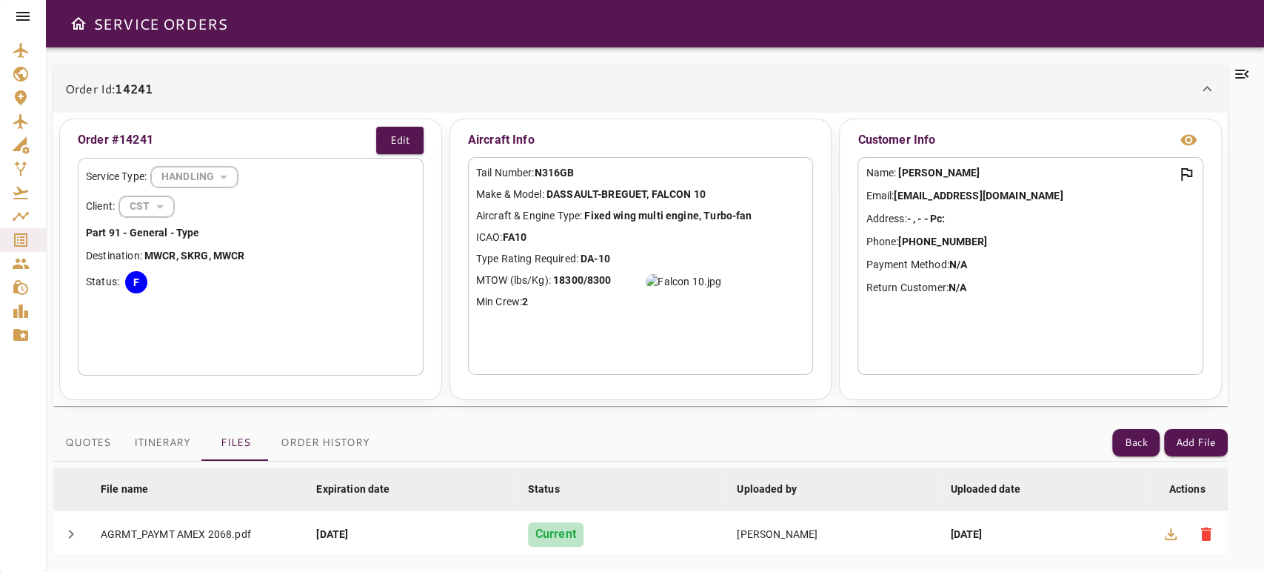
click at [570, 176] on b "N316GB" at bounding box center [554, 173] width 40 height 12
copy b "N316GB"
click at [1241, 71] on icon at bounding box center [1242, 74] width 18 height 18
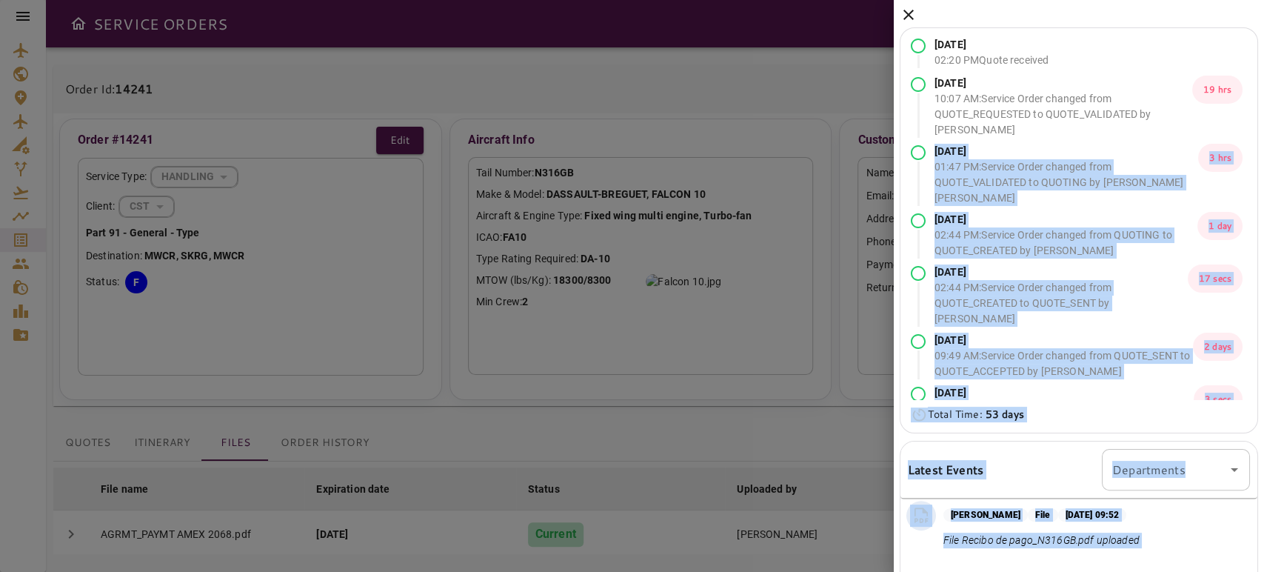
drag, startPoint x: 1263, startPoint y: 478, endPoint x: 1261, endPoint y: 95, distance: 383.7
click at [1261, 95] on div "[DATE] 02:20 PM Quote received [DATE] 10:07 AM : Service Order changed from QUO…" at bounding box center [1079, 286] width 370 height 572
click at [914, 15] on icon at bounding box center [909, 15] width 18 height 18
